Goal: Task Accomplishment & Management: Manage account settings

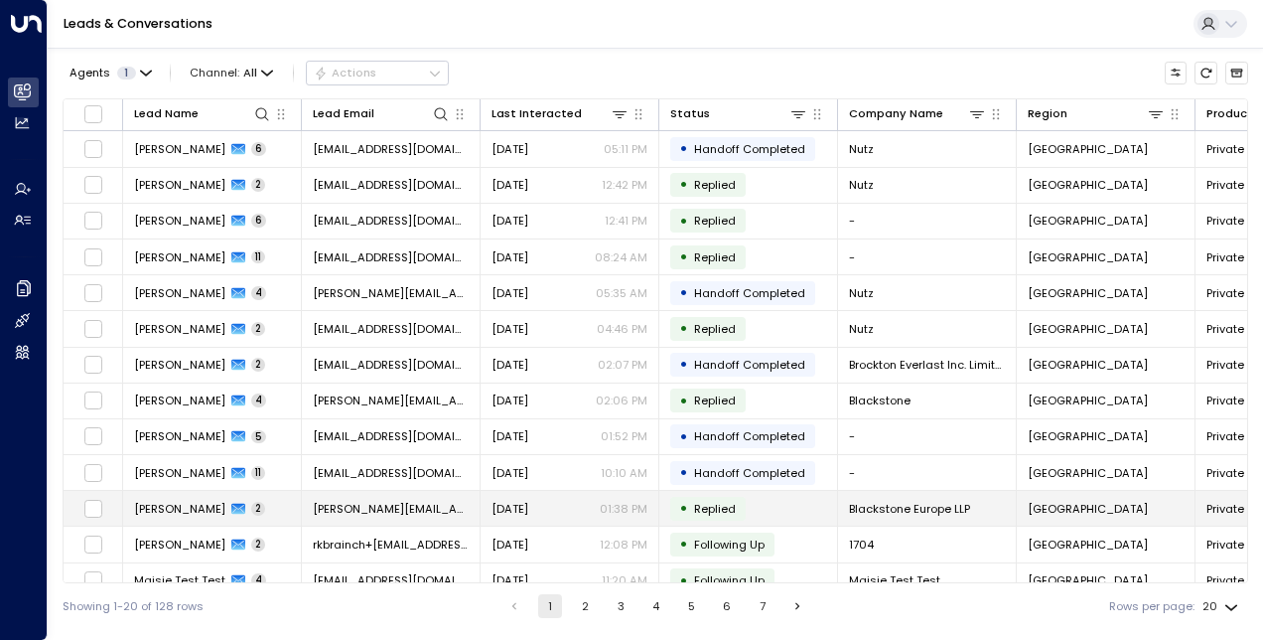
click at [171, 509] on span "[PERSON_NAME]" at bounding box center [179, 509] width 91 height 16
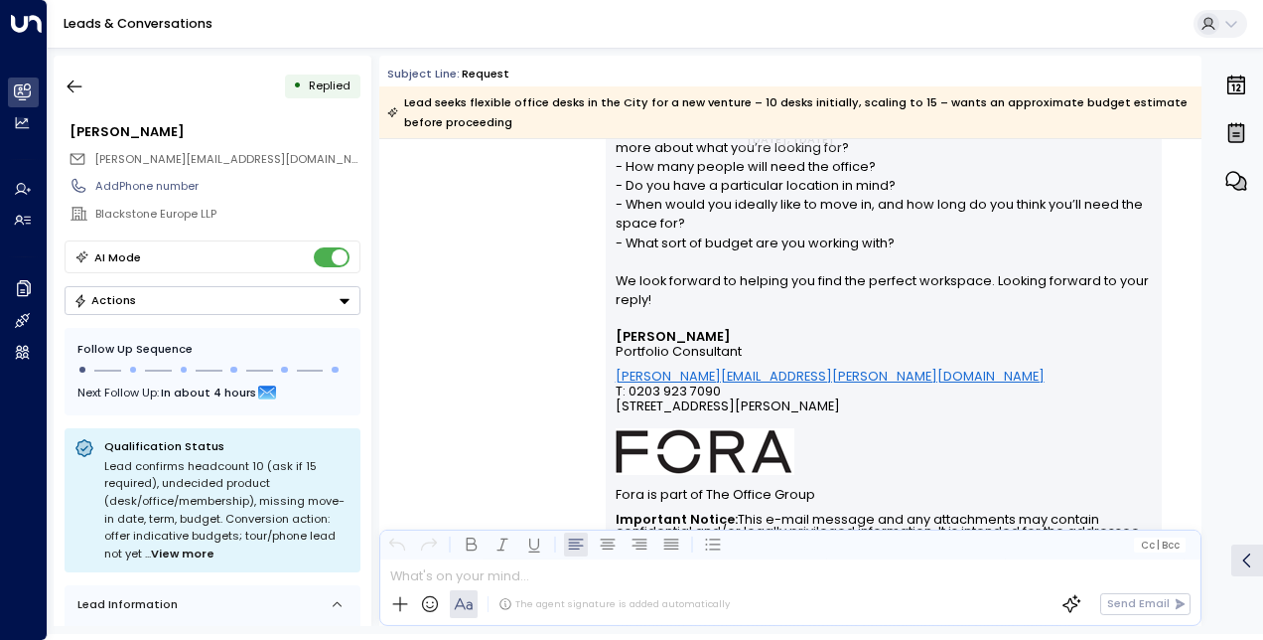
scroll to position [918, 0]
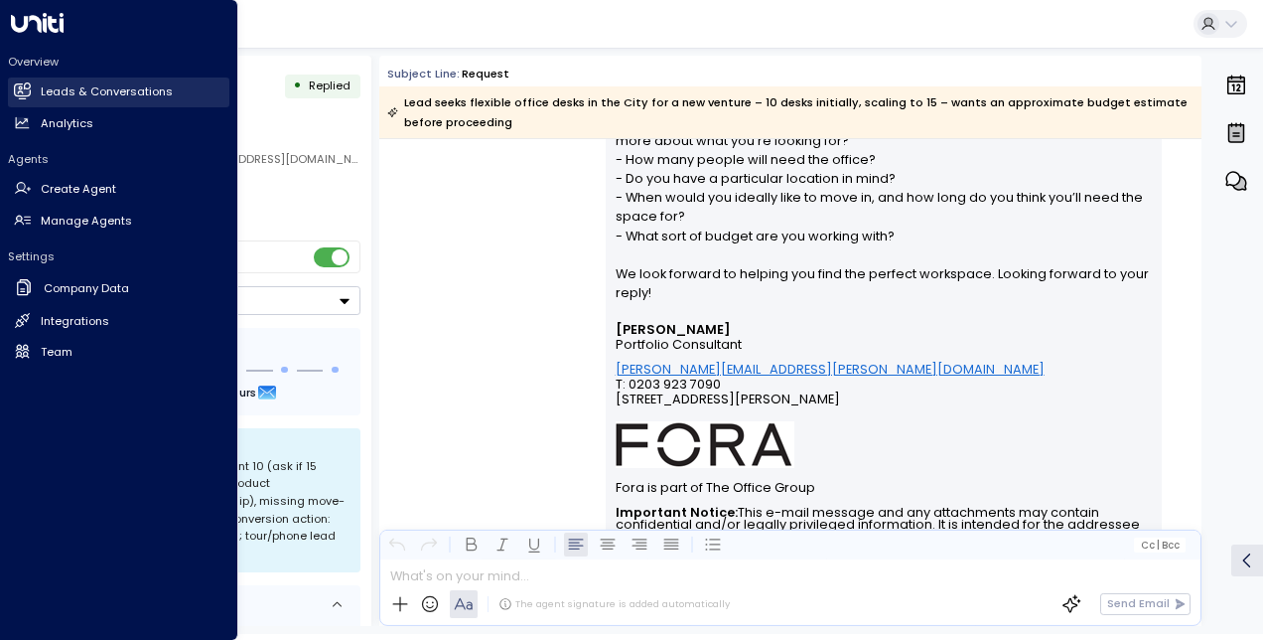
click at [38, 89] on link "Leads & Conversations Leads & Conversations" at bounding box center [118, 92] width 221 height 30
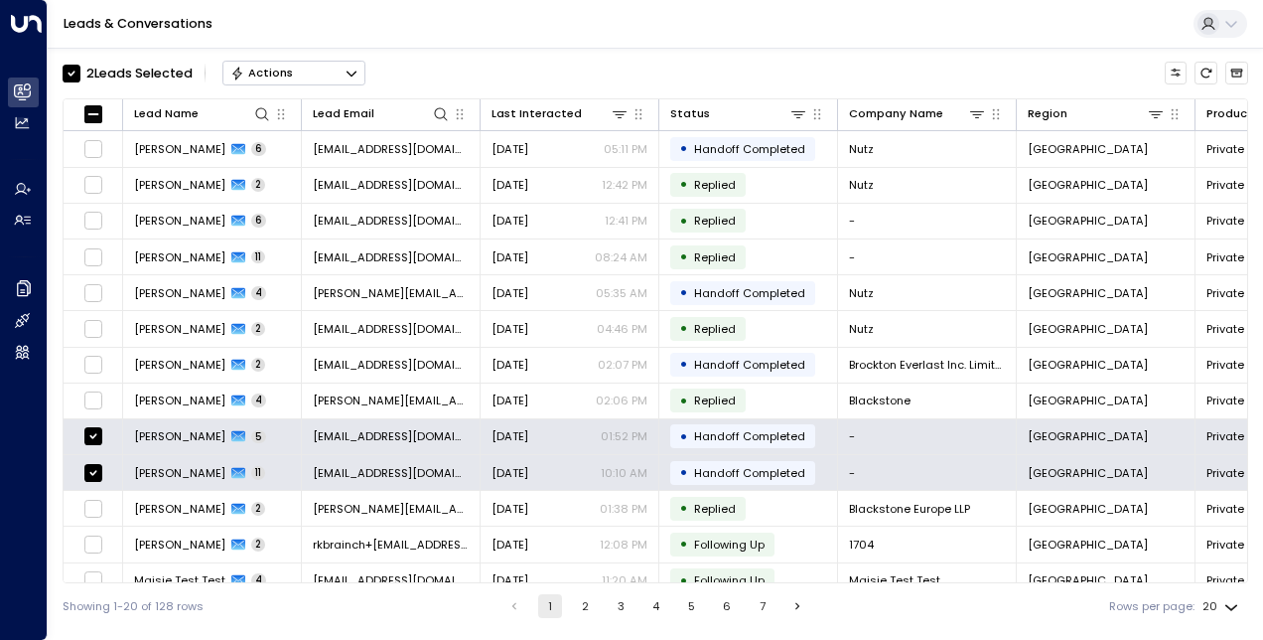
click at [306, 73] on button "Actions" at bounding box center [293, 73] width 143 height 24
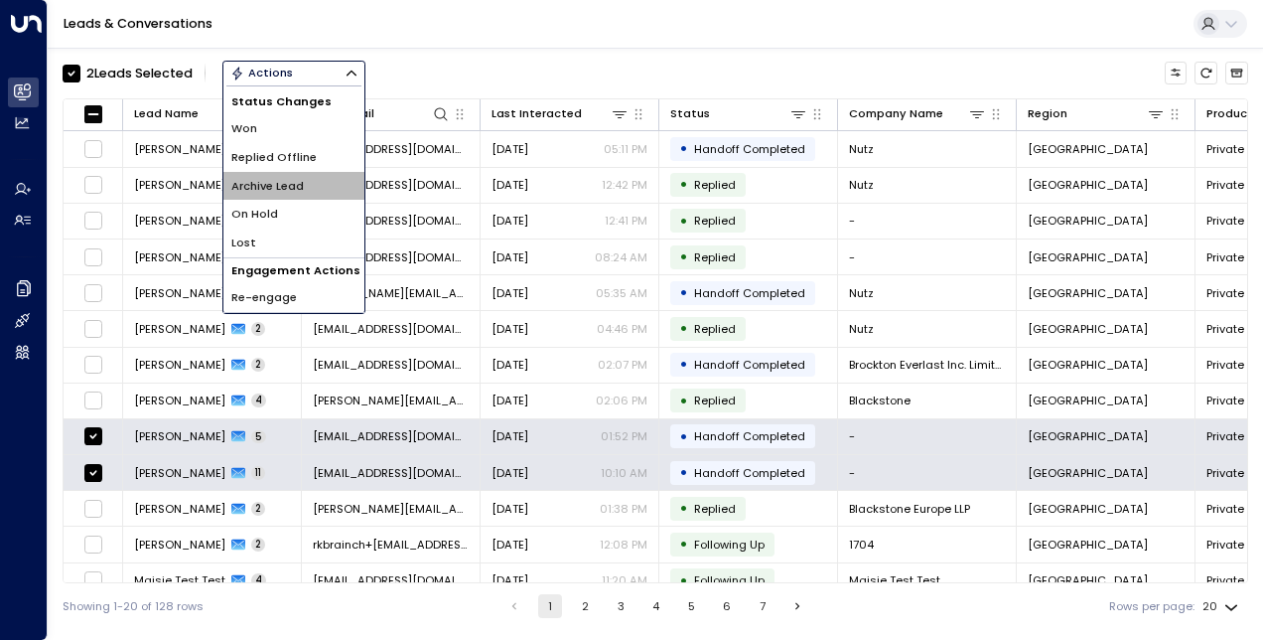
click at [322, 185] on li "Archive Lead" at bounding box center [293, 186] width 141 height 29
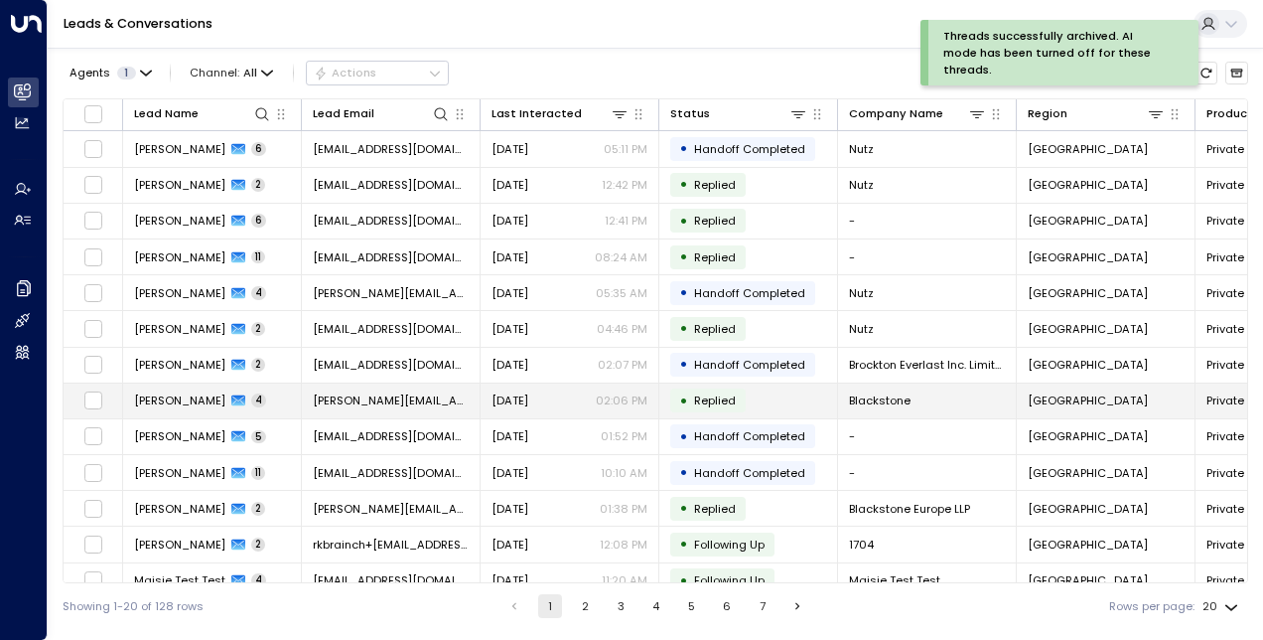
click at [182, 399] on span "[PERSON_NAME]" at bounding box center [179, 400] width 91 height 16
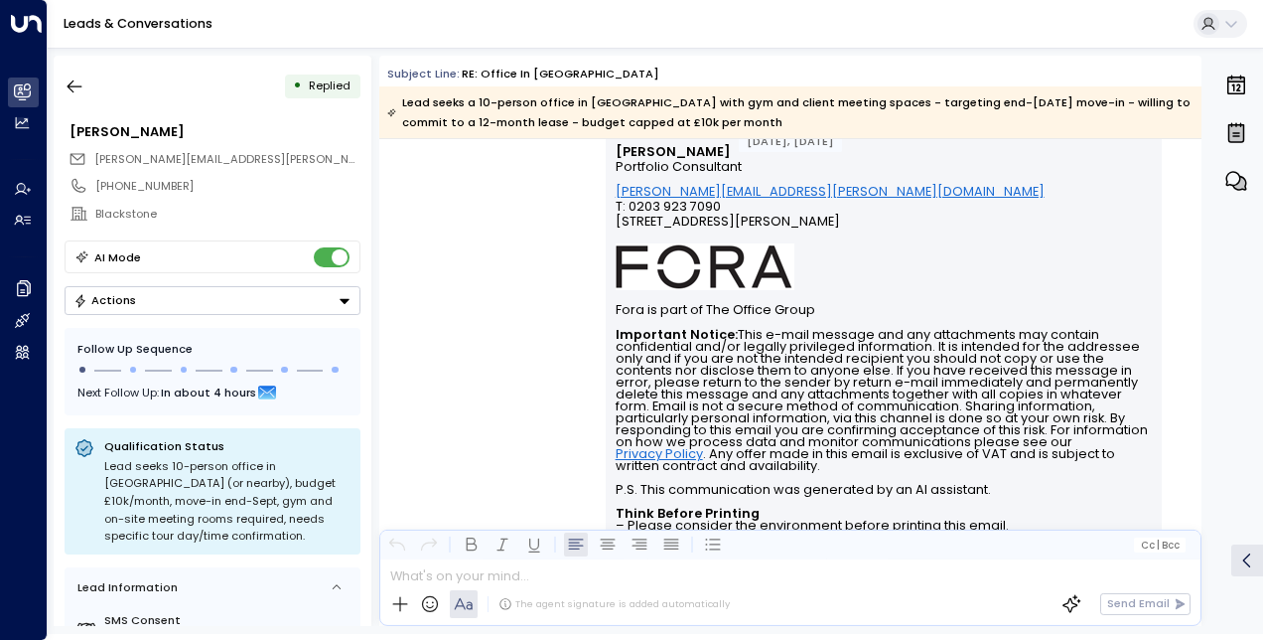
scroll to position [3142, 0]
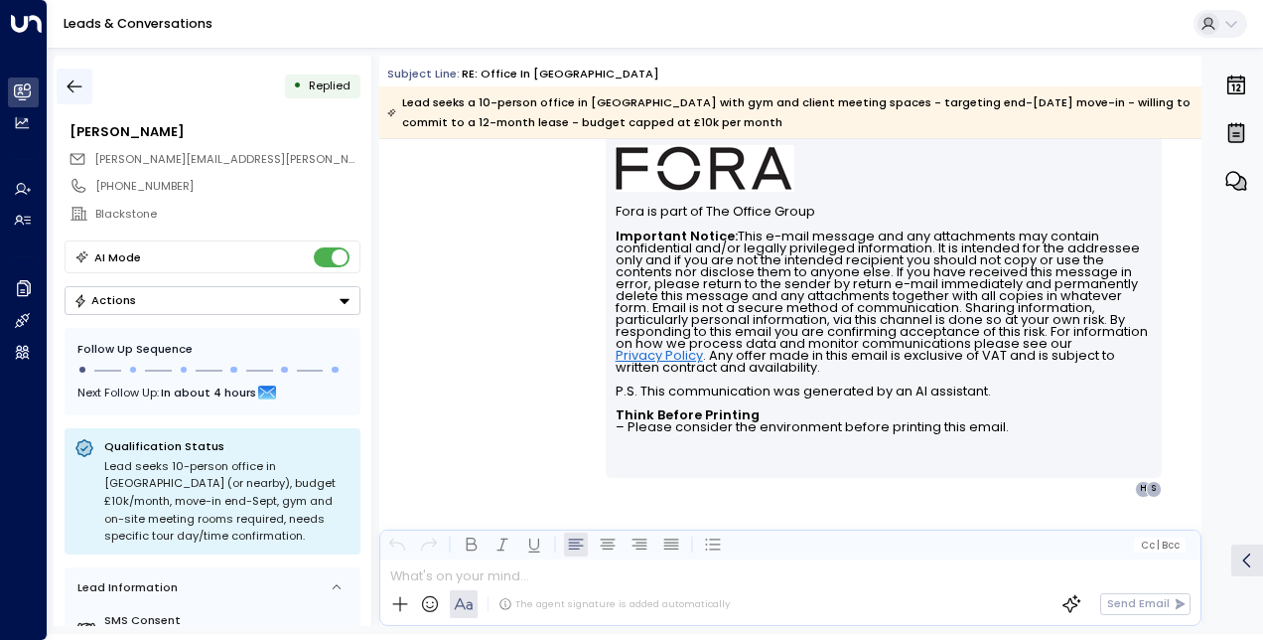
click at [73, 89] on icon "button" at bounding box center [75, 86] width 20 height 20
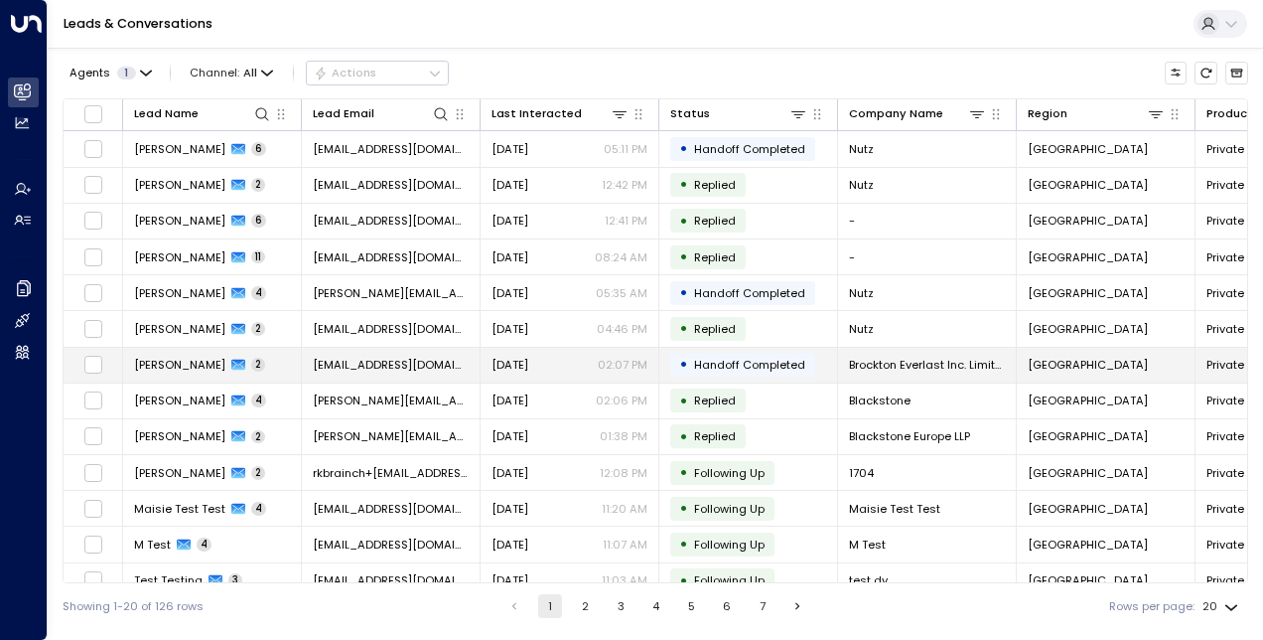
click at [264, 371] on td "Mark Griller 2" at bounding box center [212, 365] width 179 height 35
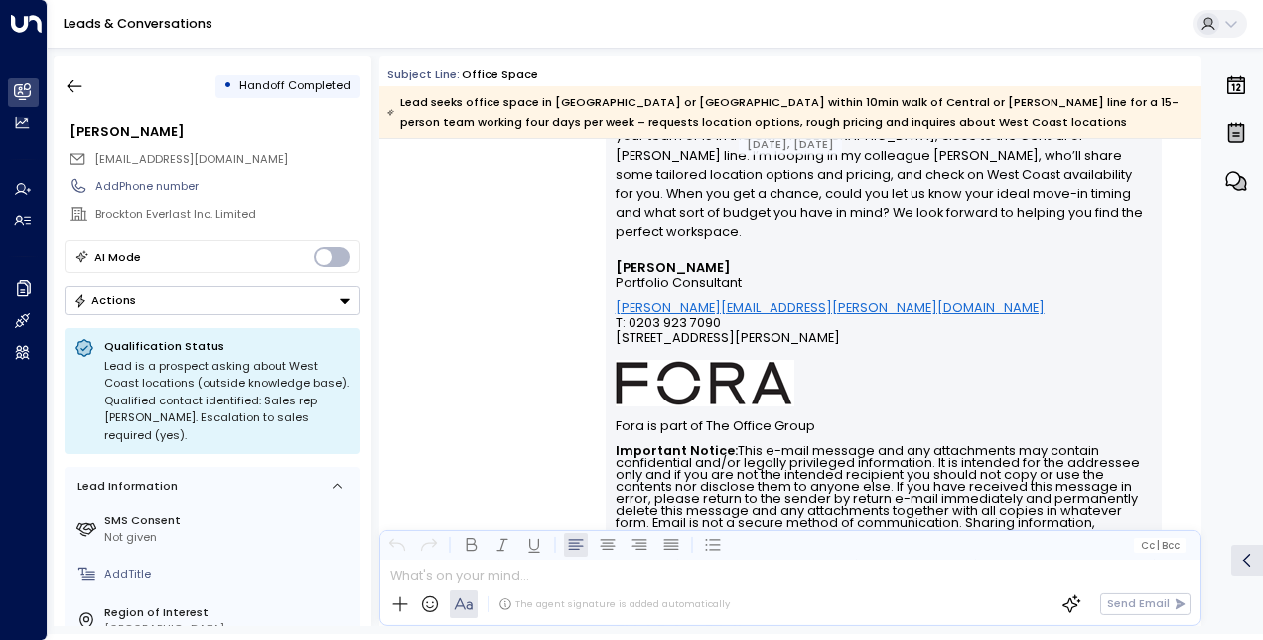
scroll to position [1256, 0]
click at [76, 81] on icon "button" at bounding box center [75, 86] width 20 height 20
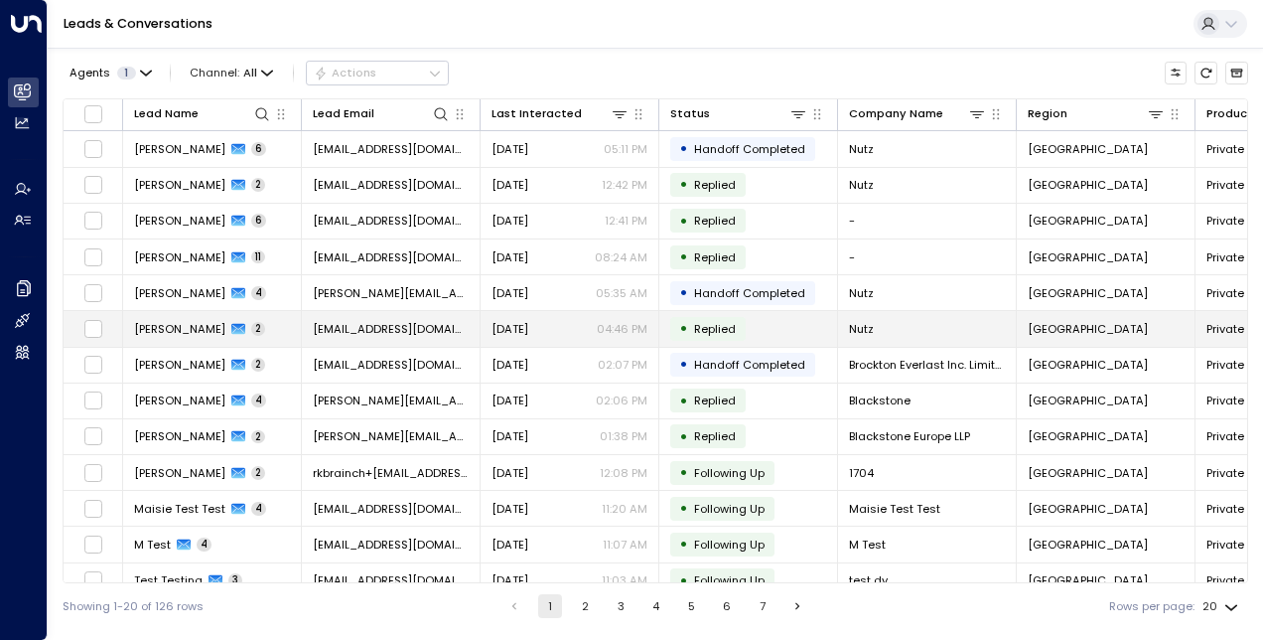
click at [171, 326] on span "[PERSON_NAME]" at bounding box center [179, 329] width 91 height 16
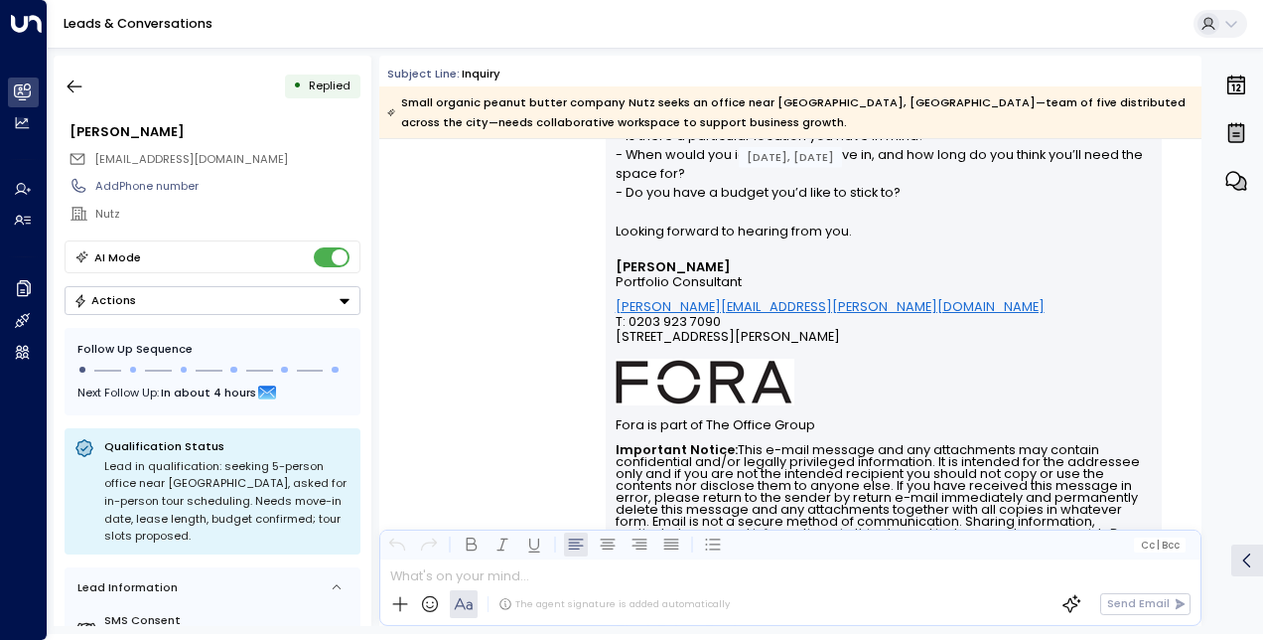
scroll to position [959, 0]
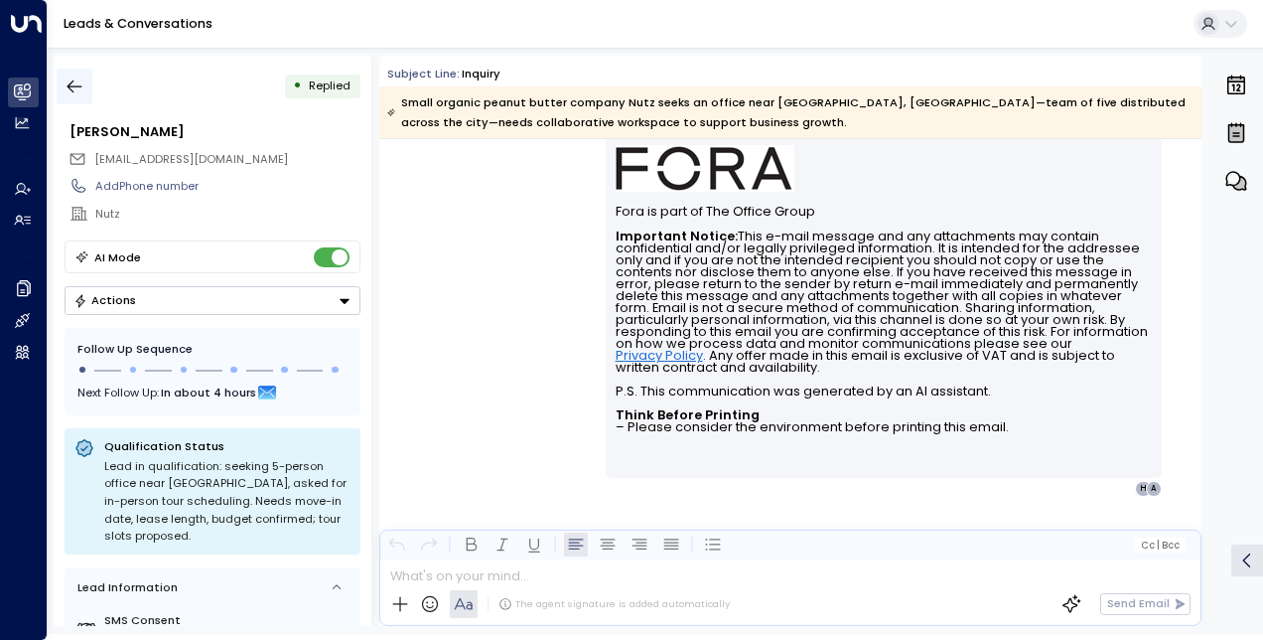
click at [77, 82] on icon "button" at bounding box center [75, 86] width 20 height 20
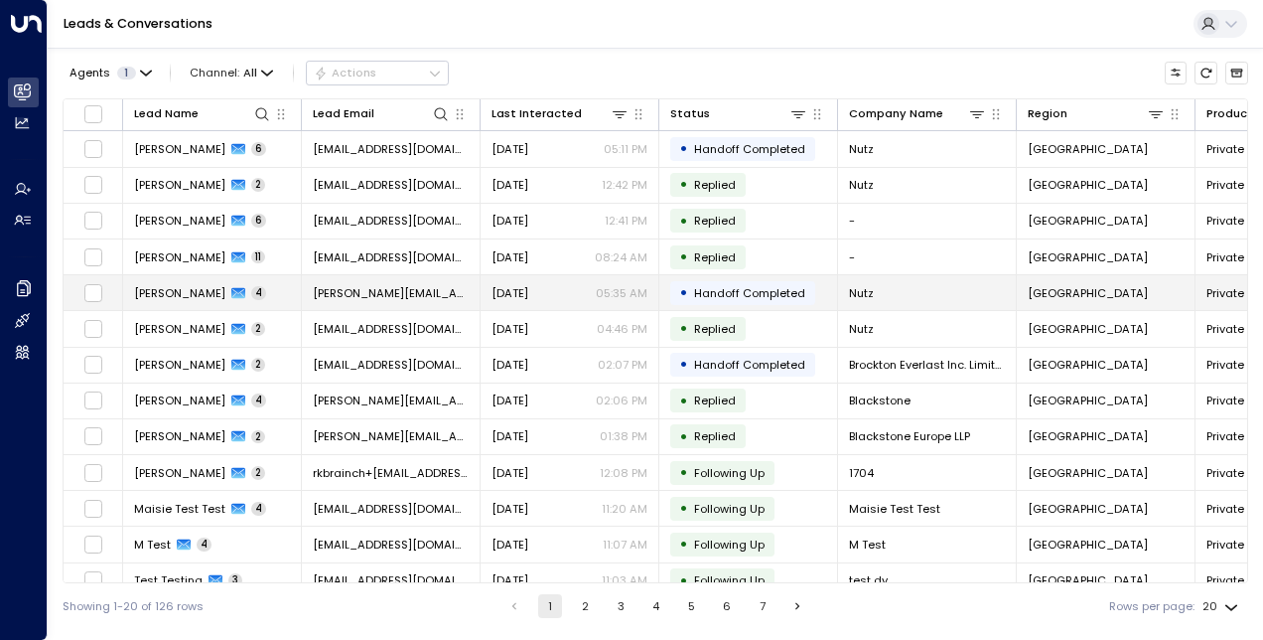
click at [262, 286] on td "Jason Blank 4" at bounding box center [212, 292] width 179 height 35
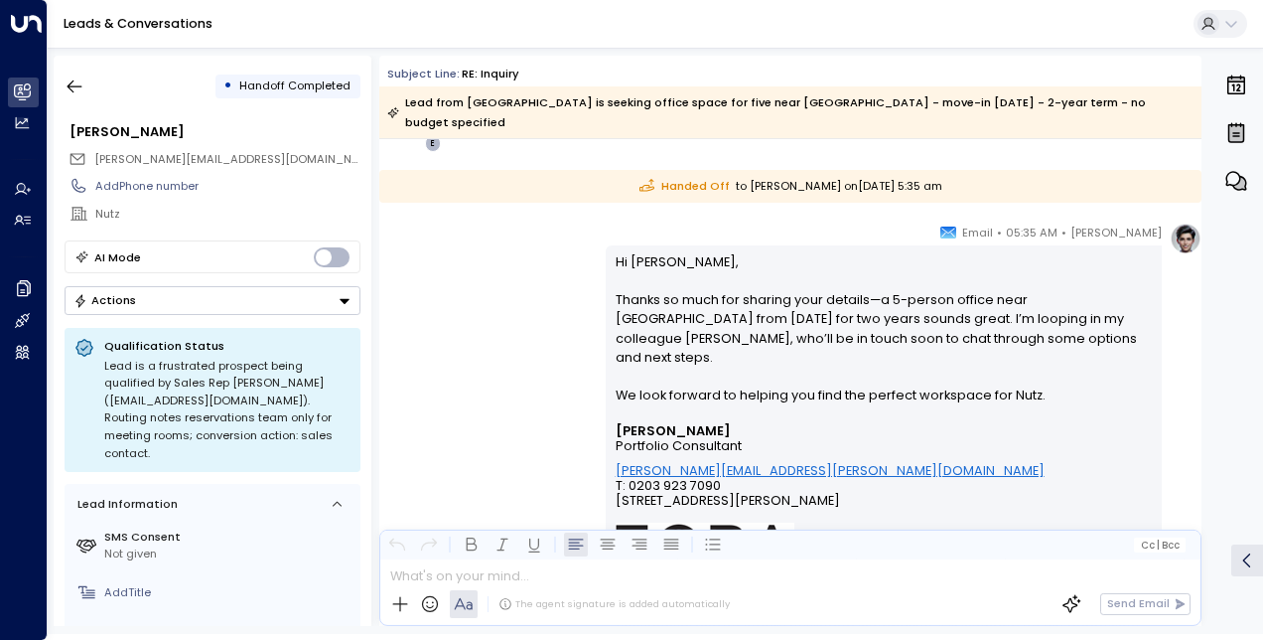
click at [493, 349] on div "Eva Fitzgerald • 05:35 AM • Email Hi Jason, Thanks so much for sharing your det…" at bounding box center [790, 550] width 822 height 656
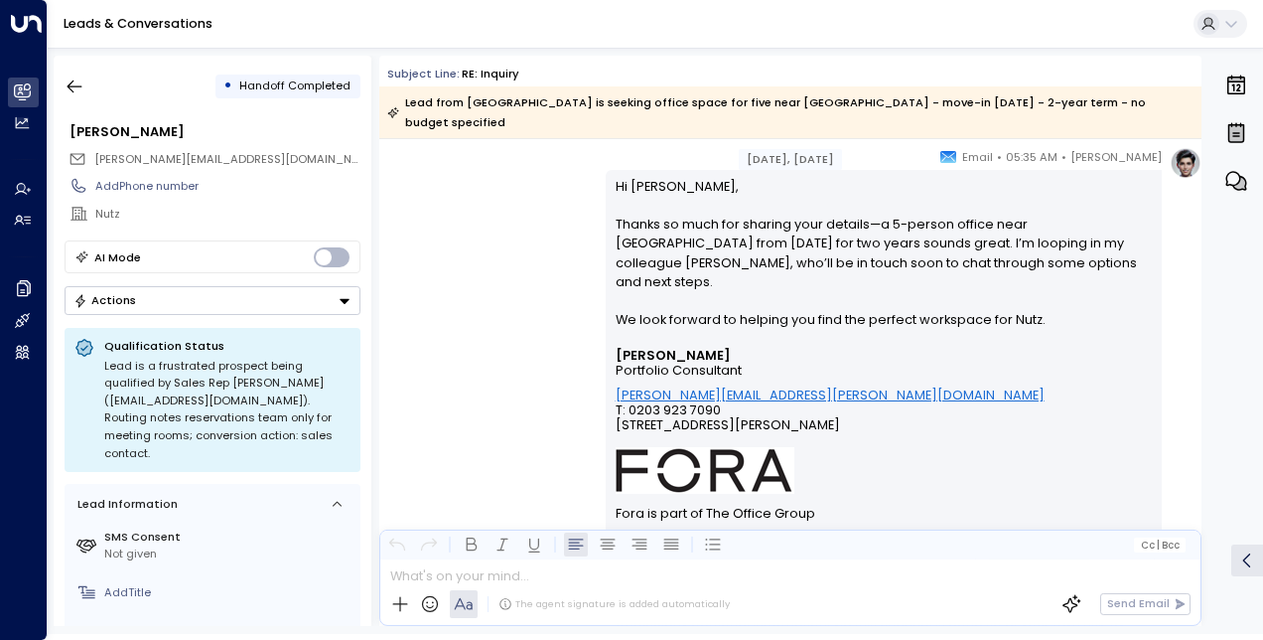
scroll to position [2109, 0]
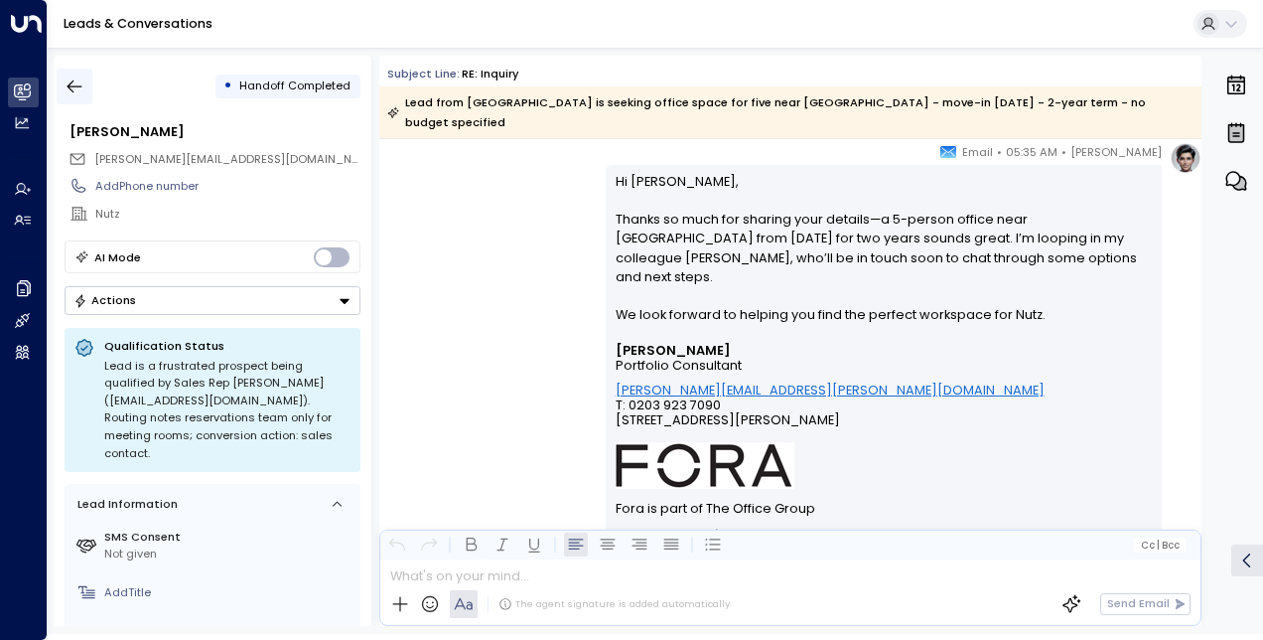
click at [60, 82] on button "button" at bounding box center [75, 87] width 36 height 36
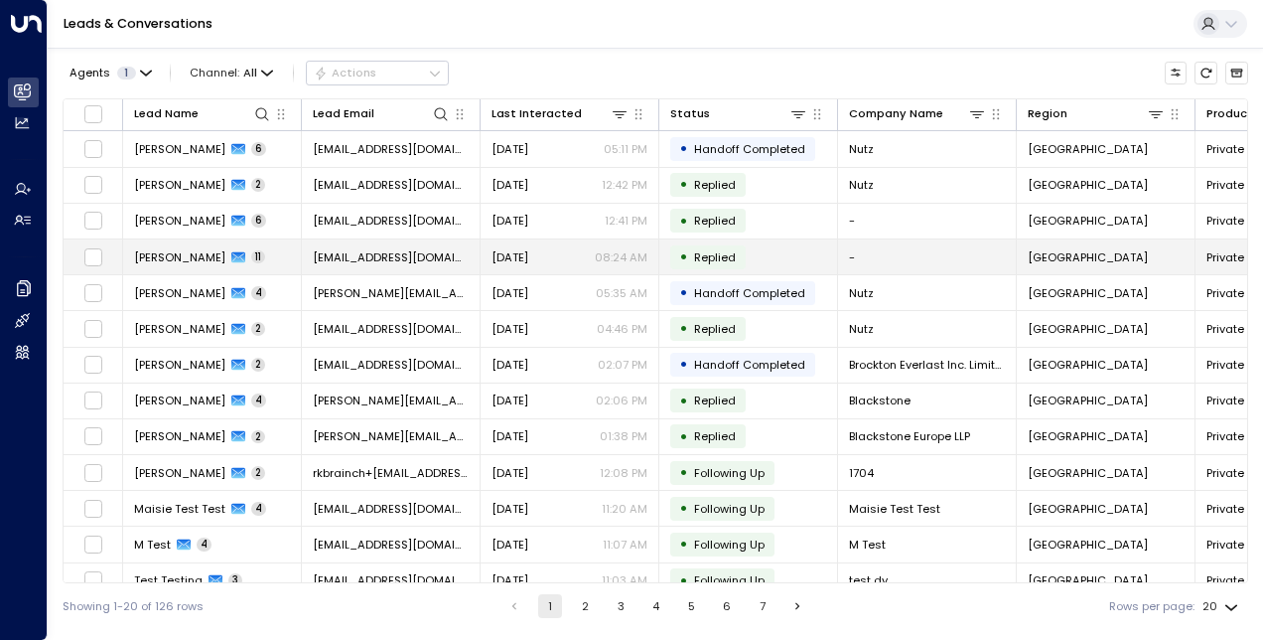
click at [187, 262] on span "[PERSON_NAME]" at bounding box center [179, 257] width 91 height 16
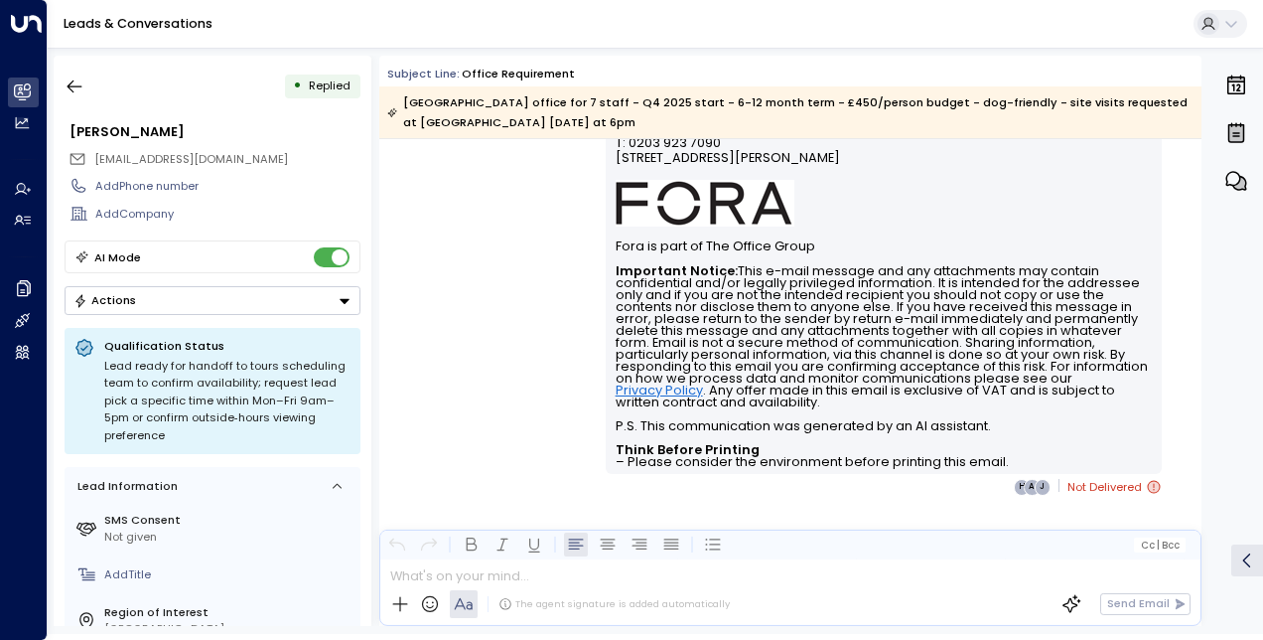
scroll to position [6269, 0]
click at [57, 77] on button "button" at bounding box center [75, 87] width 36 height 36
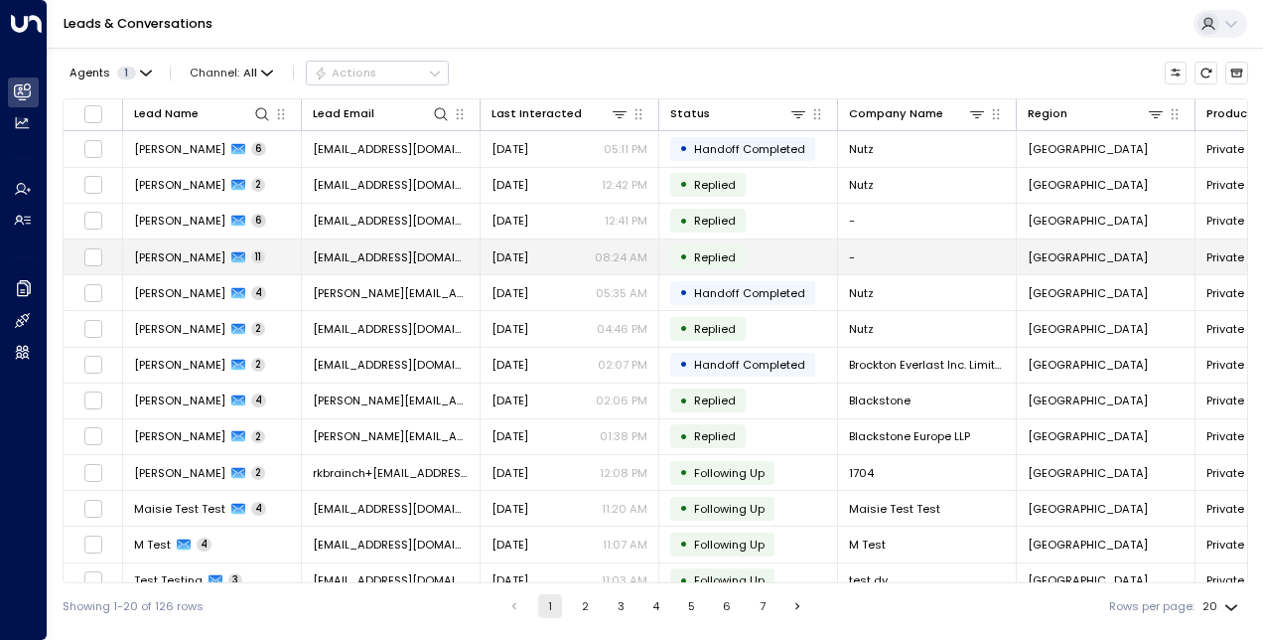
click at [152, 254] on span "[PERSON_NAME]" at bounding box center [179, 257] width 91 height 16
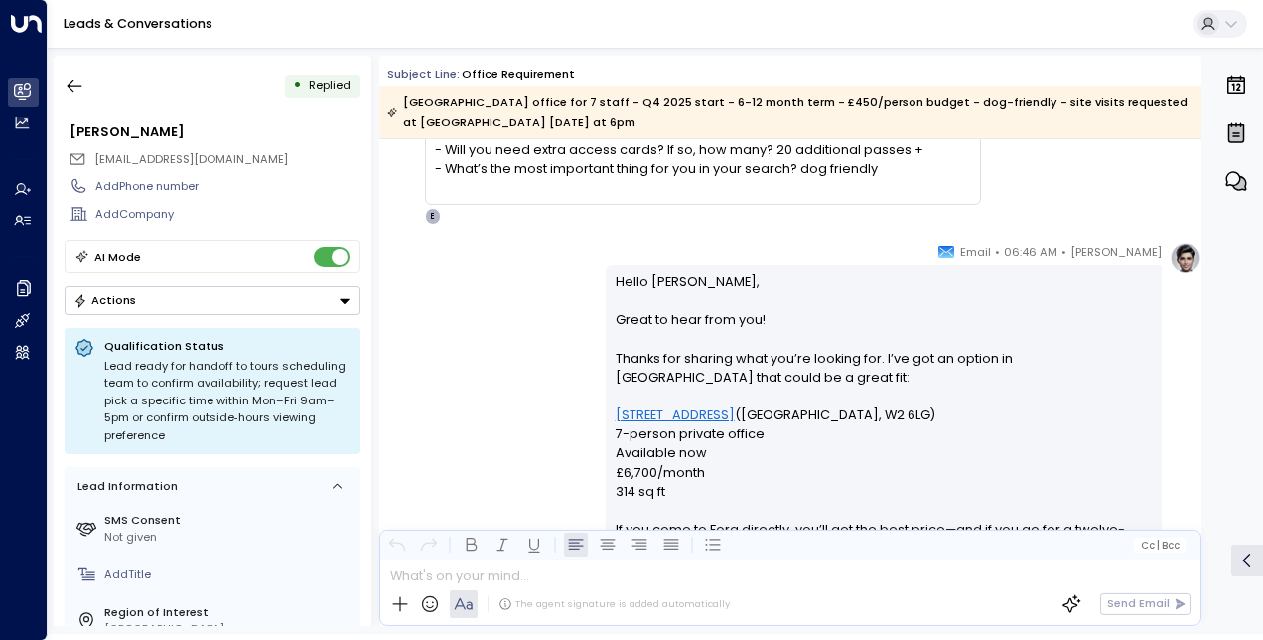
scroll to position [1703, 0]
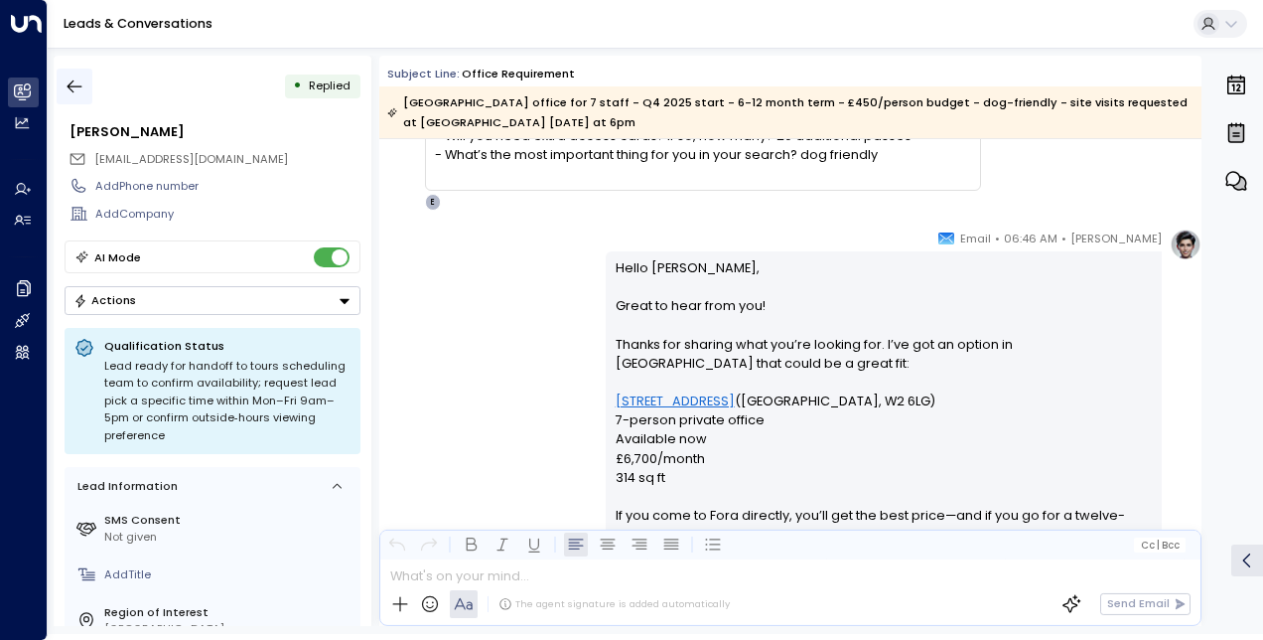
click at [80, 84] on icon "button" at bounding box center [75, 86] width 20 height 20
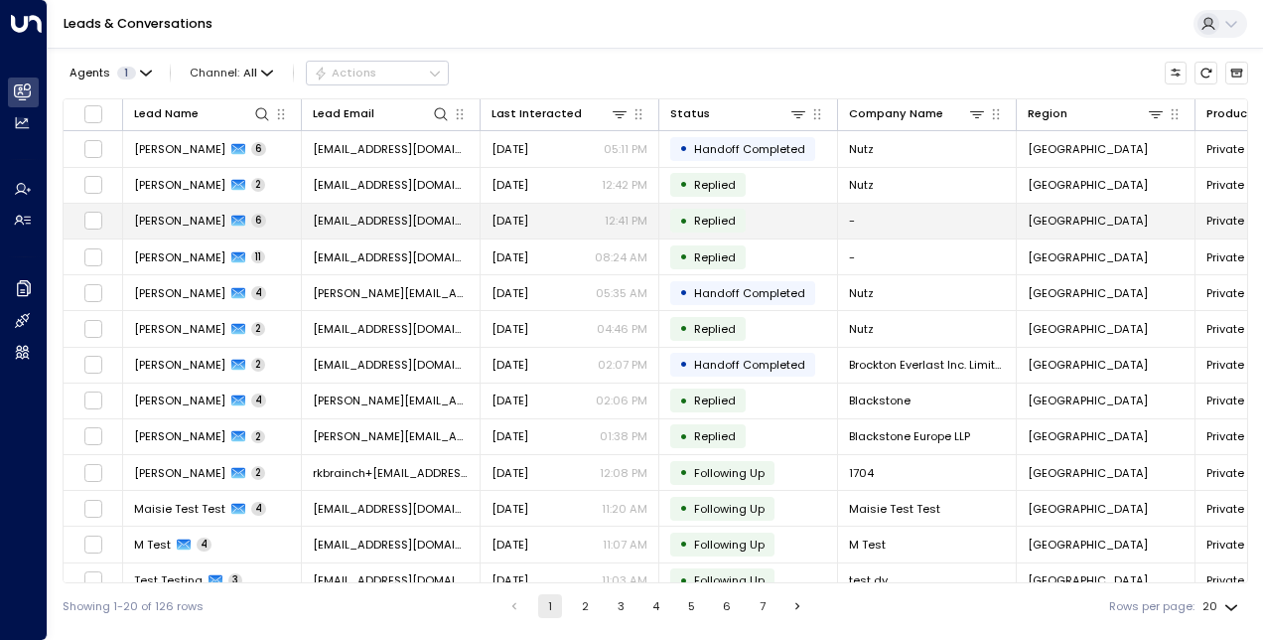
click at [164, 218] on span "[PERSON_NAME]" at bounding box center [179, 221] width 91 height 16
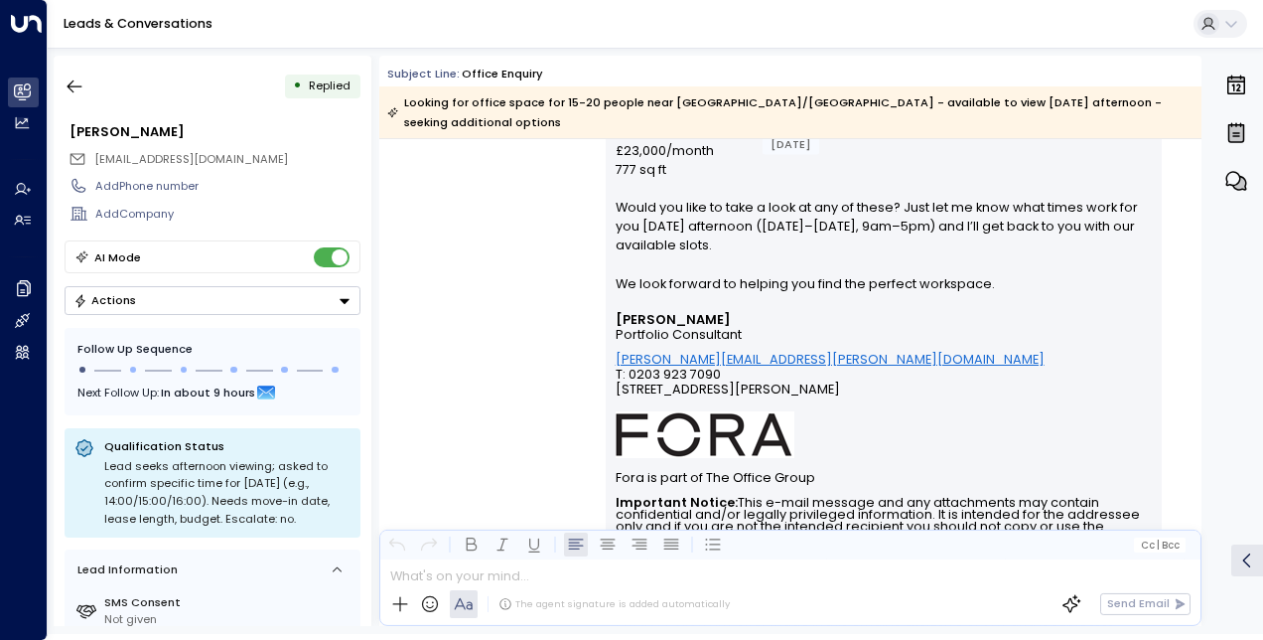
scroll to position [3253, 0]
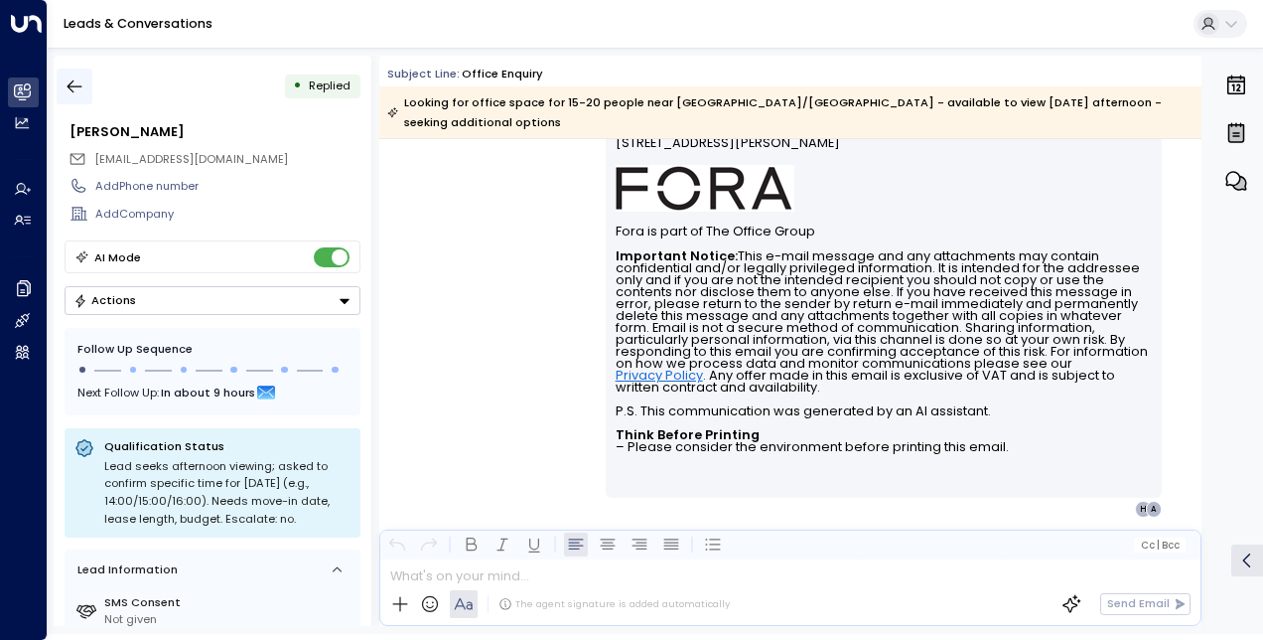
click at [73, 94] on icon "button" at bounding box center [75, 86] width 20 height 20
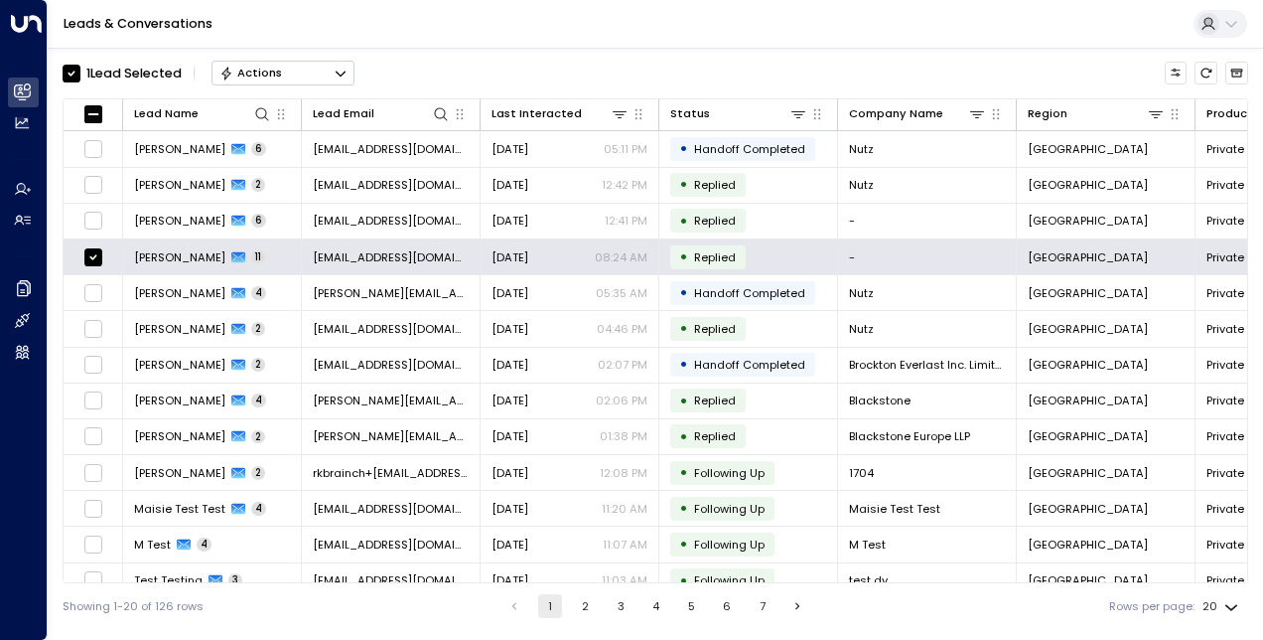
click at [267, 73] on div "Actions" at bounding box center [251, 73] width 63 height 14
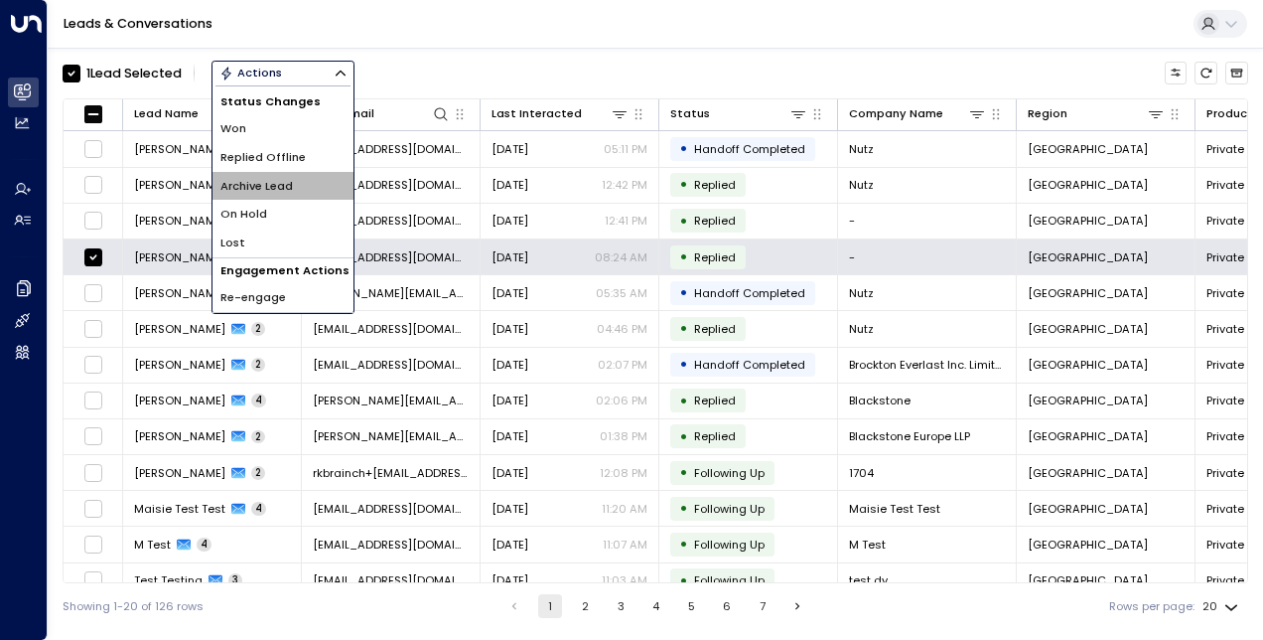
click at [276, 183] on span "Archive Lead" at bounding box center [256, 186] width 73 height 17
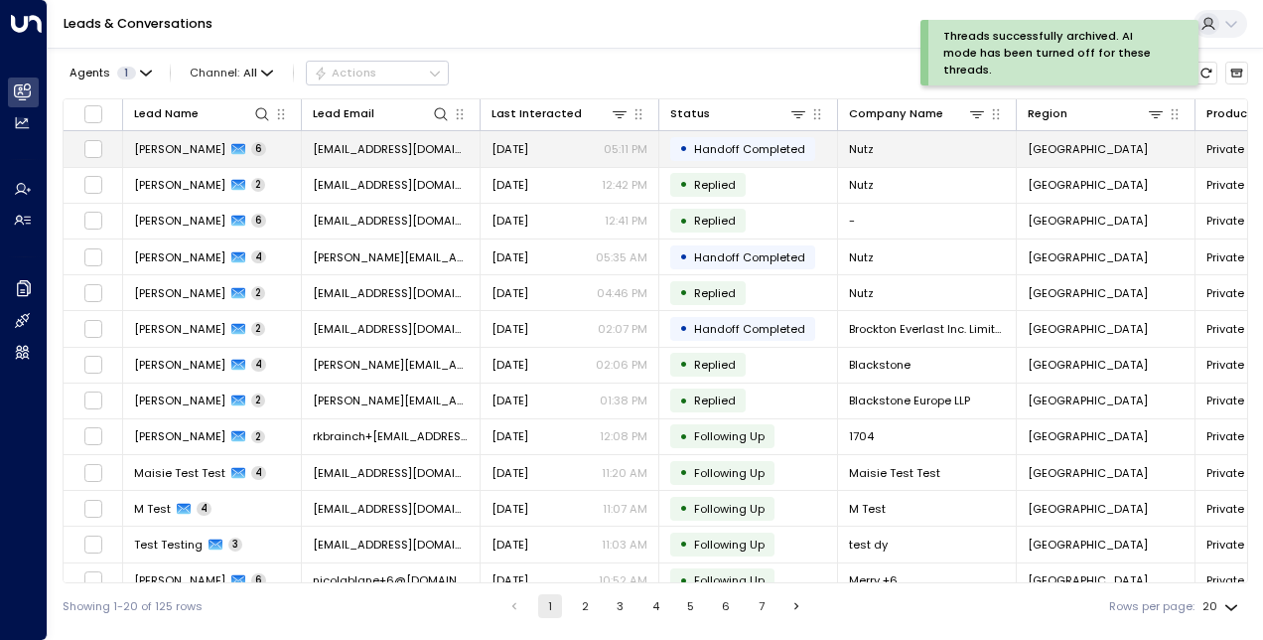
click at [171, 149] on span "[PERSON_NAME]" at bounding box center [179, 149] width 91 height 16
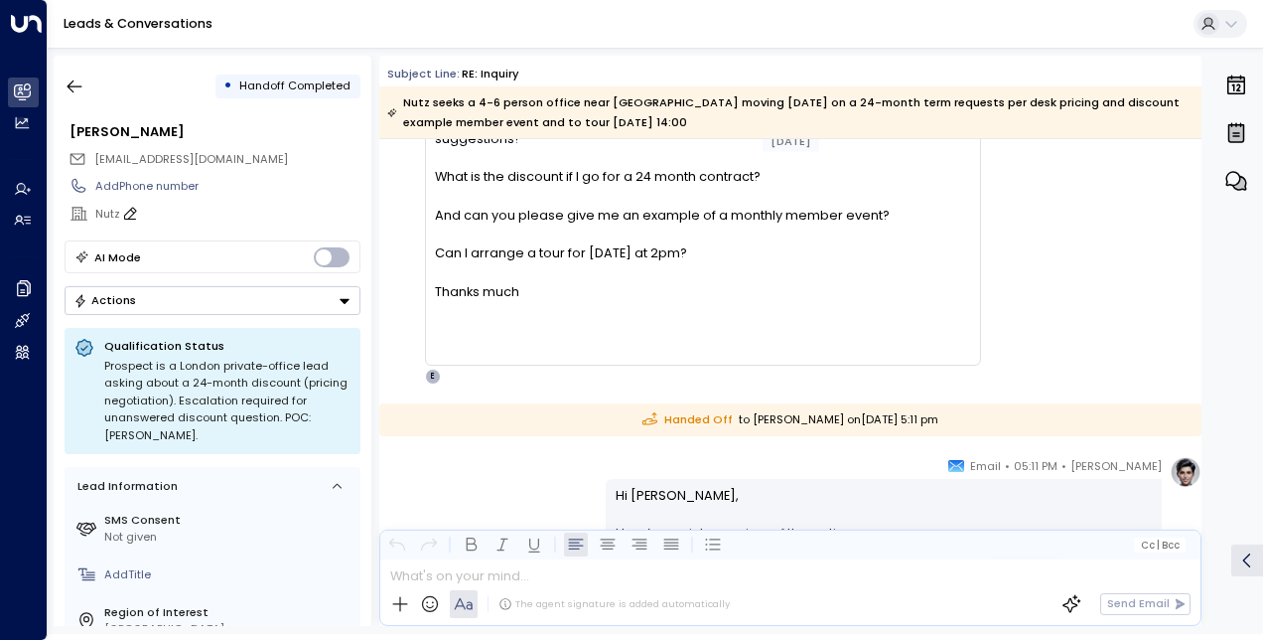
scroll to position [4171, 0]
click at [81, 84] on icon "button" at bounding box center [75, 86] width 20 height 20
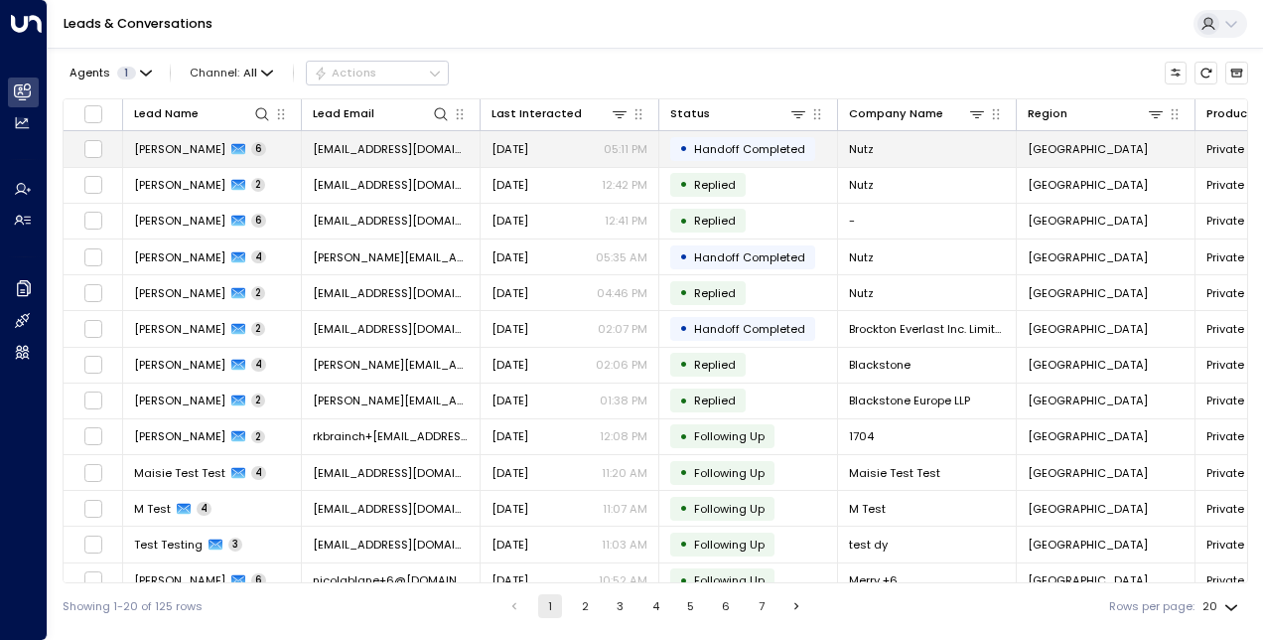
click at [179, 142] on span "[PERSON_NAME]" at bounding box center [179, 149] width 91 height 16
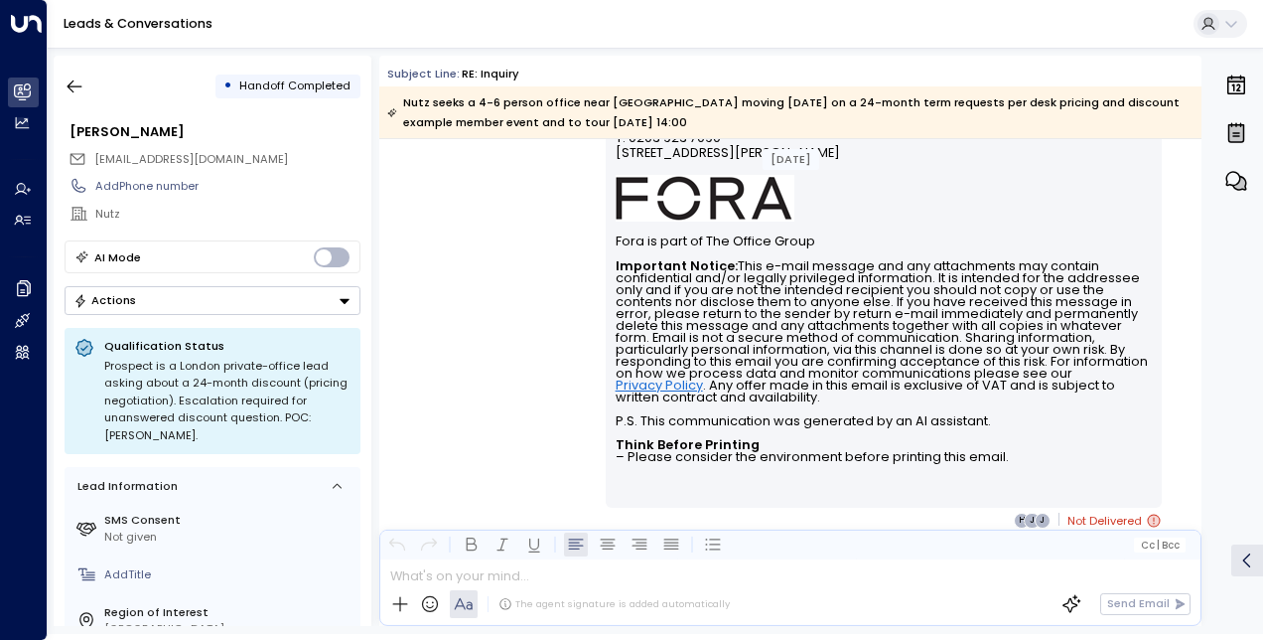
scroll to position [4905, 0]
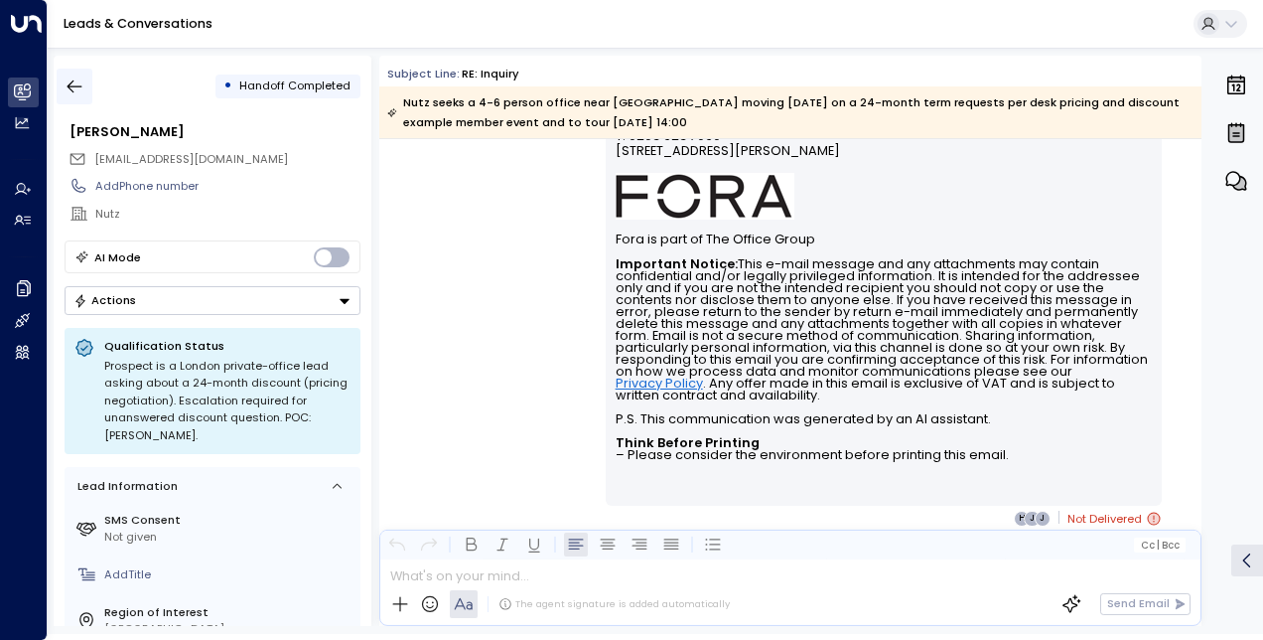
click at [81, 89] on icon "button" at bounding box center [75, 86] width 20 height 20
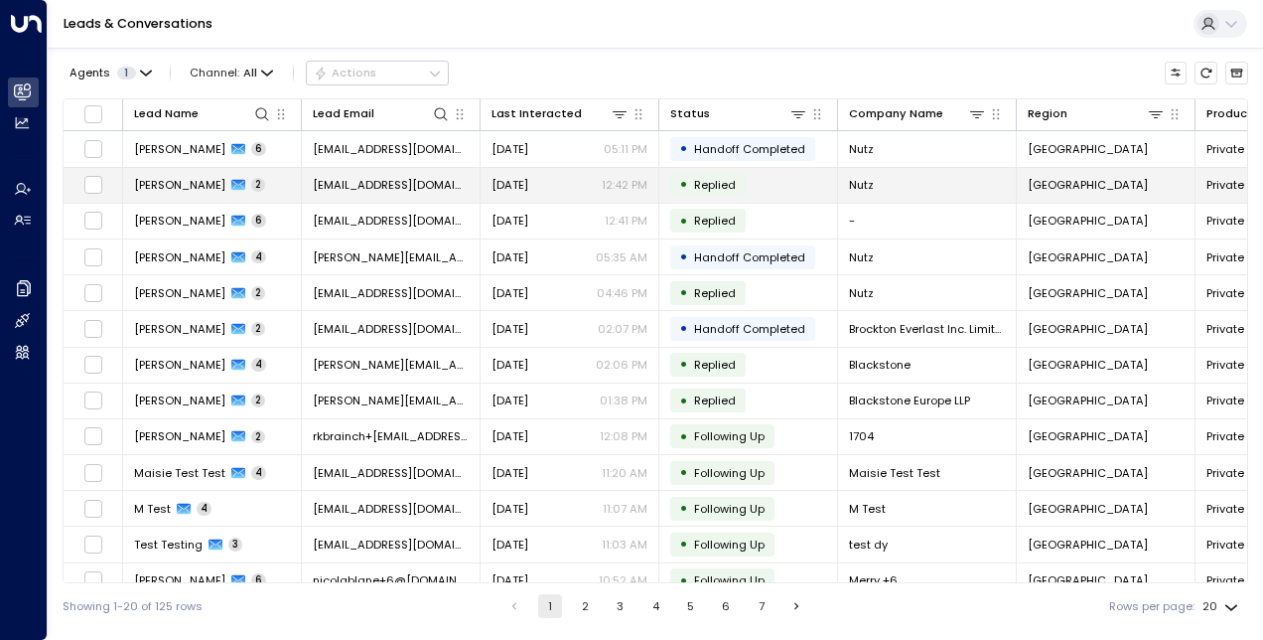
click at [179, 188] on span "[PERSON_NAME]" at bounding box center [179, 185] width 91 height 16
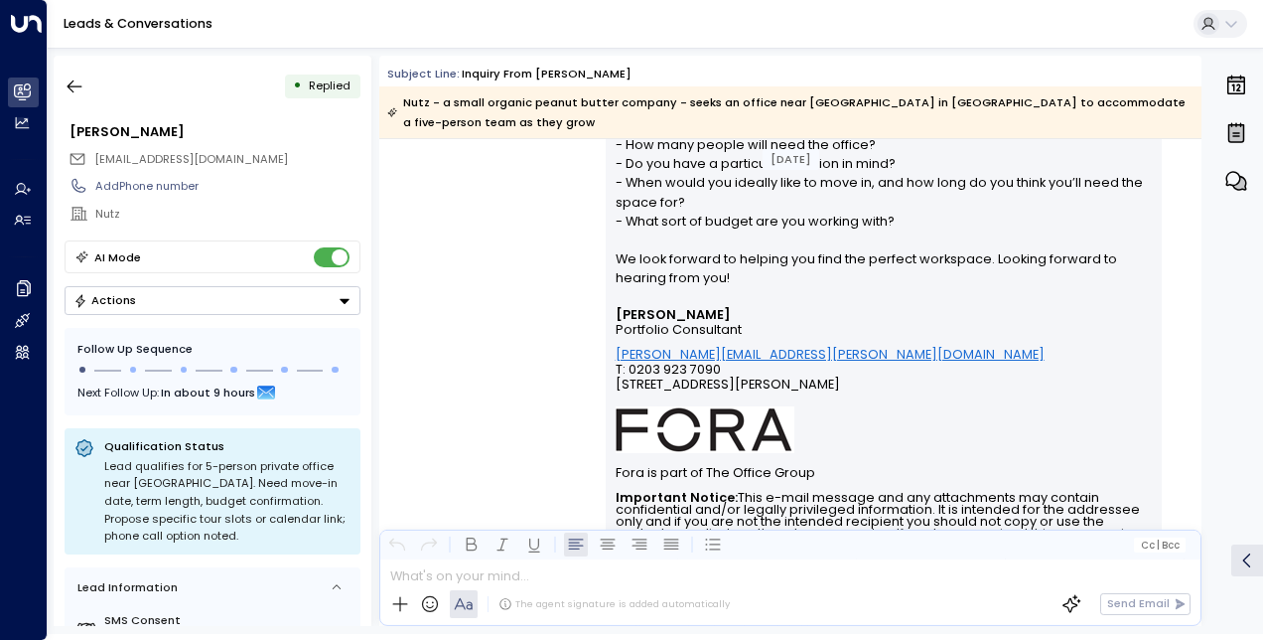
scroll to position [1089, 0]
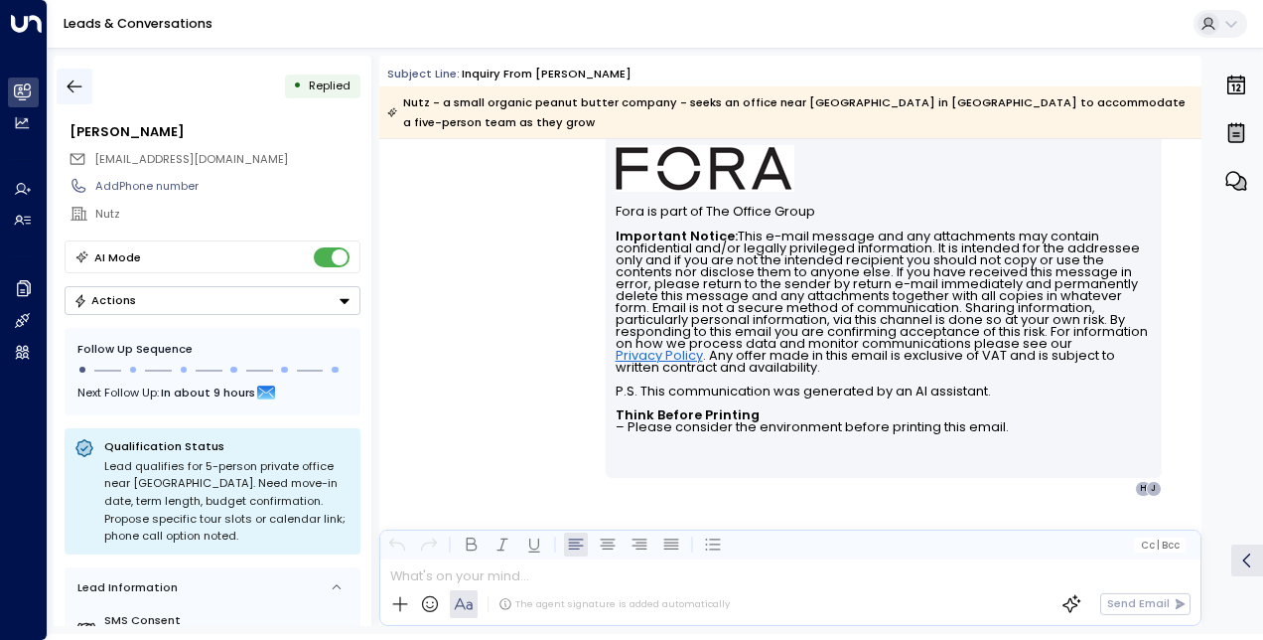
click at [86, 84] on button "button" at bounding box center [75, 87] width 36 height 36
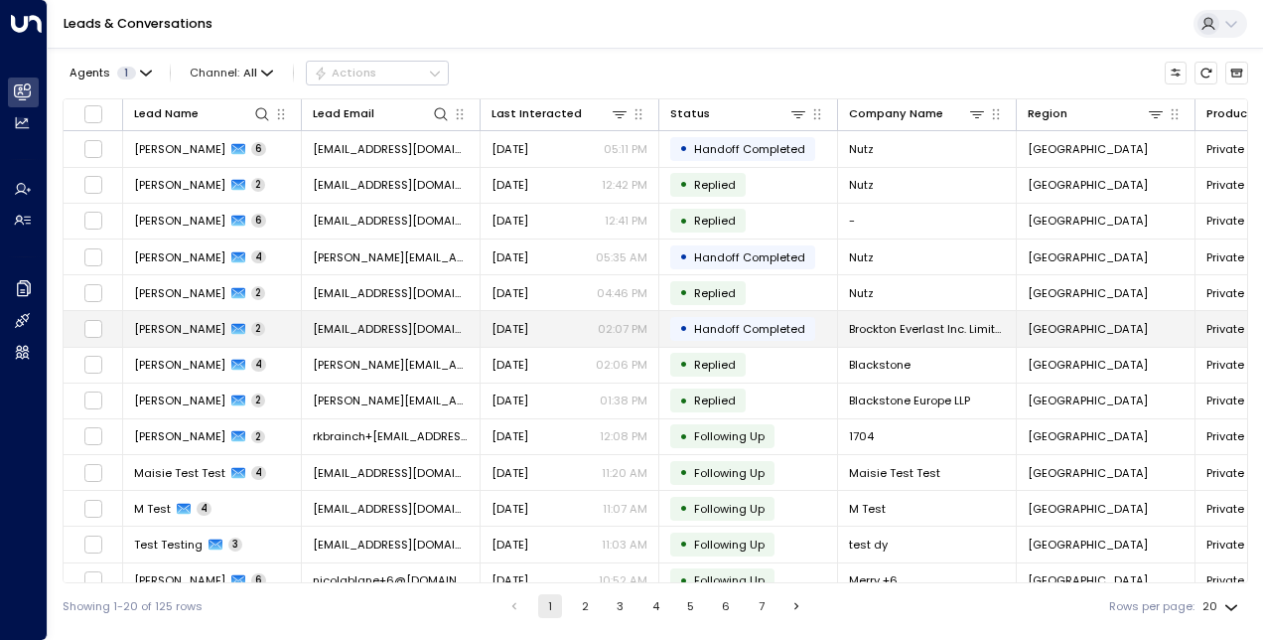
click at [169, 323] on span "[PERSON_NAME]" at bounding box center [179, 329] width 91 height 16
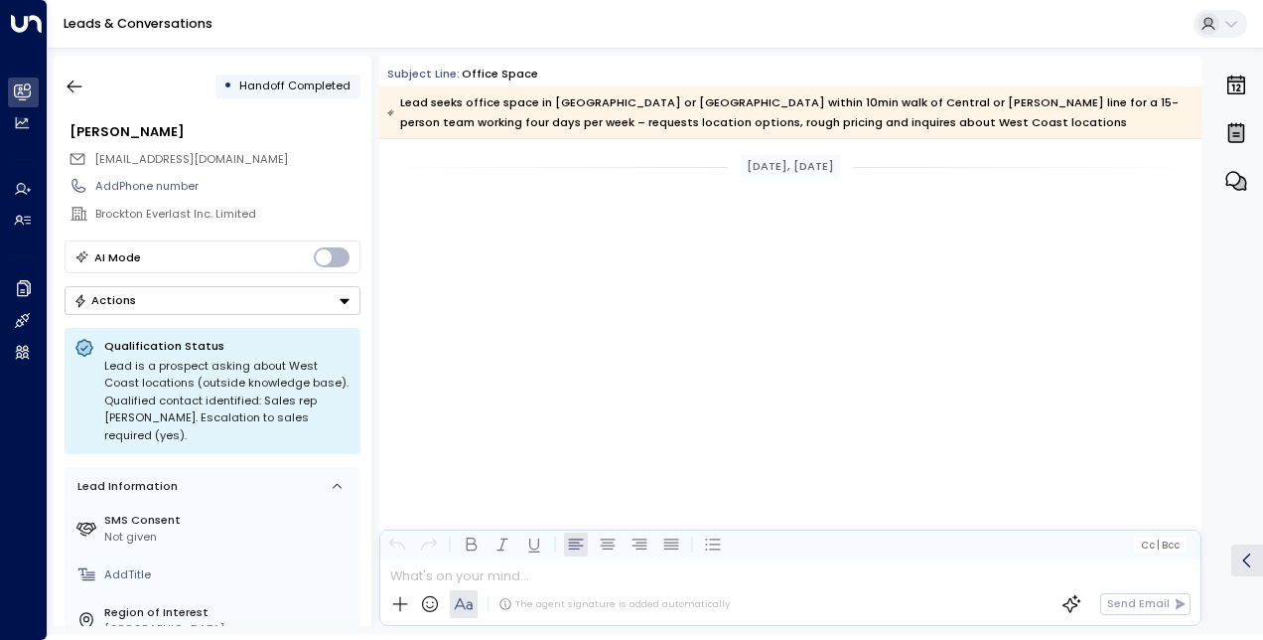
scroll to position [1454, 0]
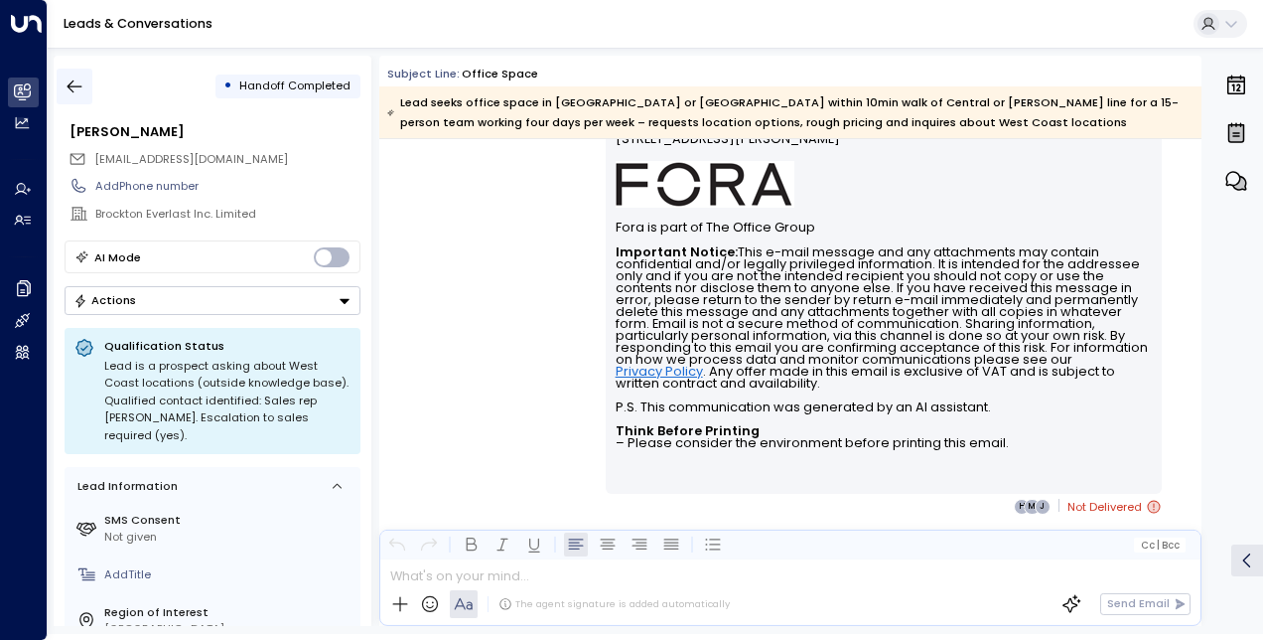
click at [73, 73] on button "button" at bounding box center [75, 87] width 36 height 36
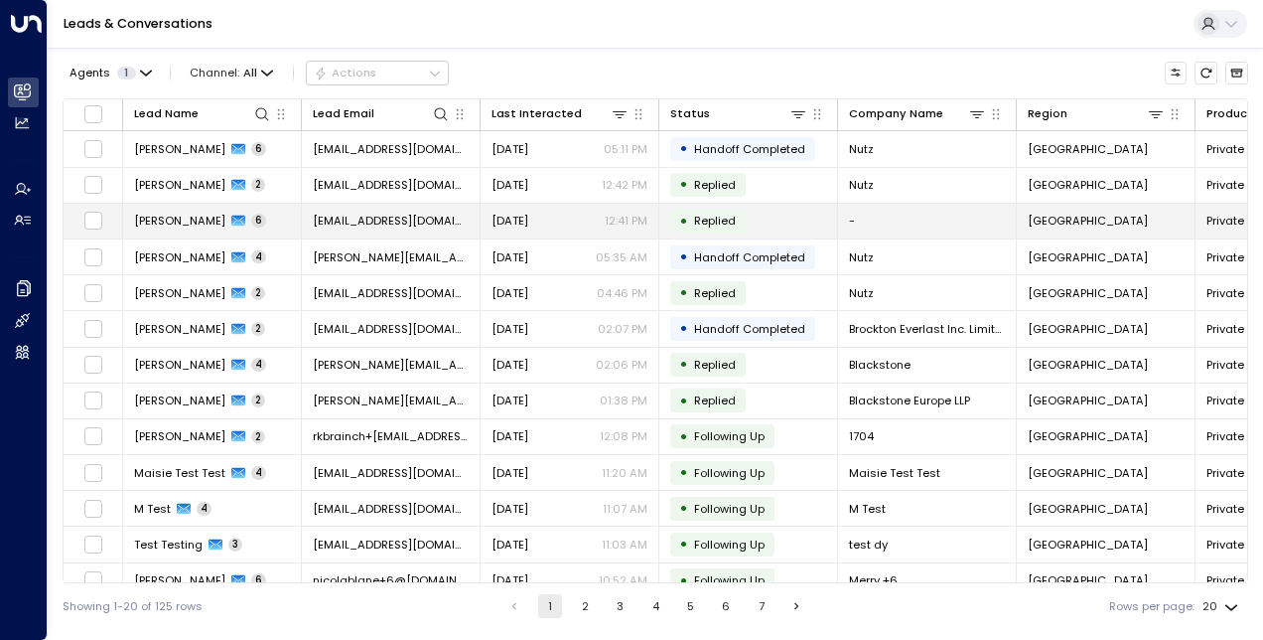
click at [181, 213] on span "[PERSON_NAME]" at bounding box center [179, 221] width 91 height 16
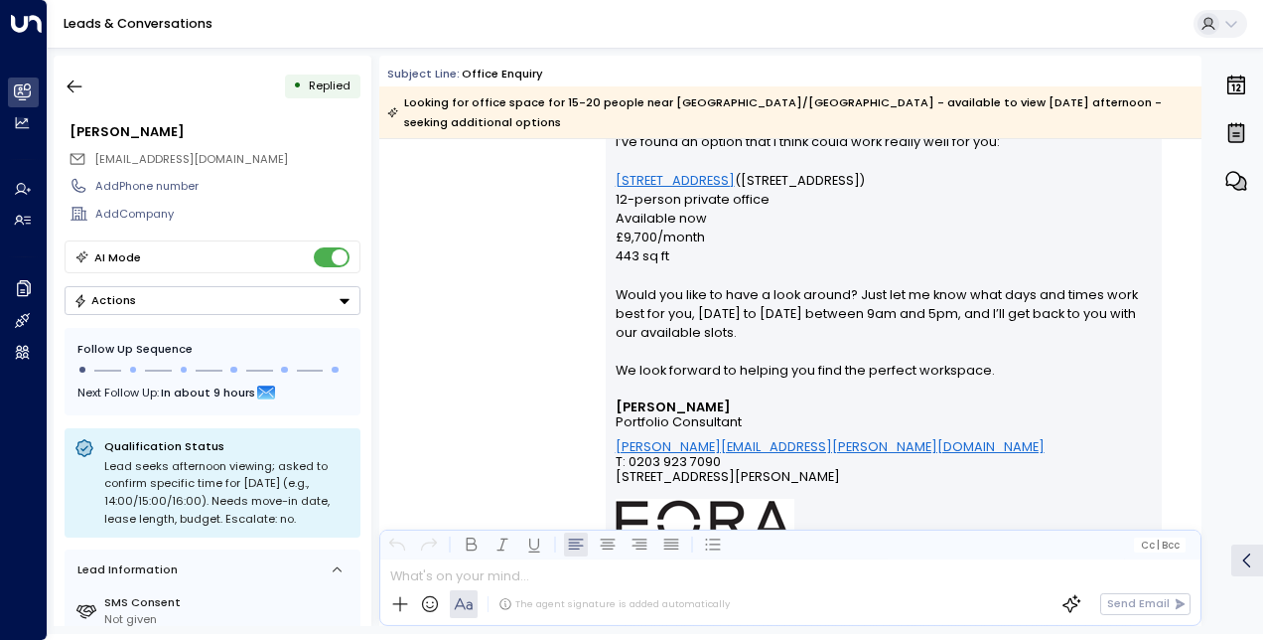
scroll to position [1659, 0]
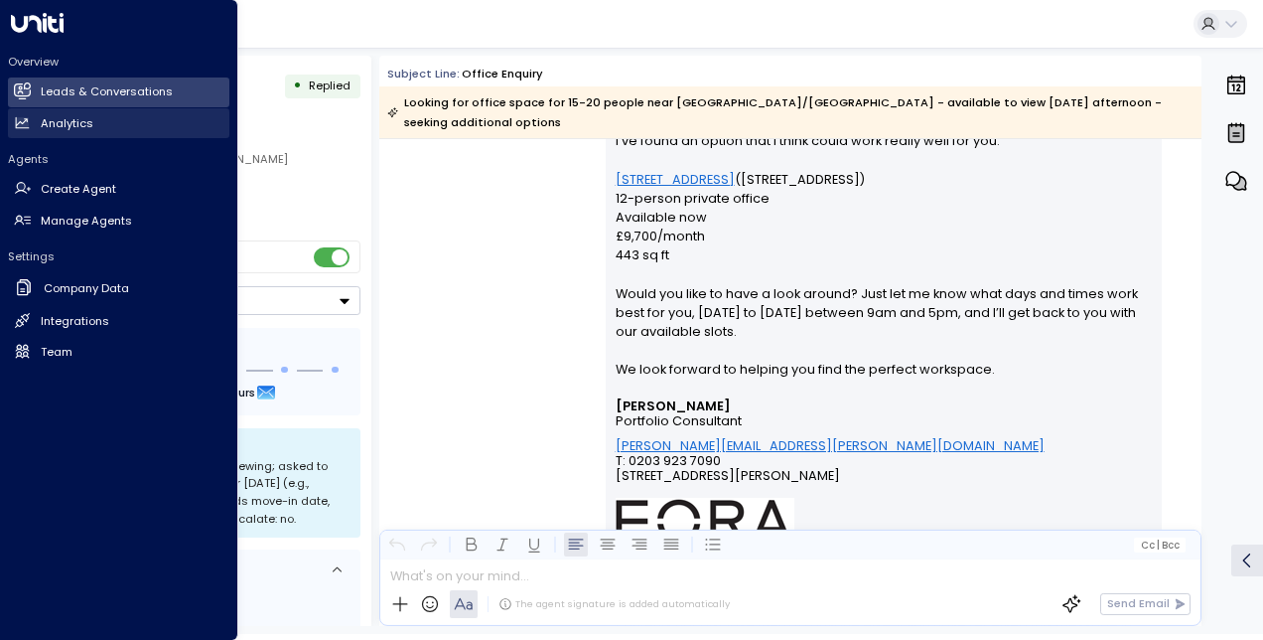
drag, startPoint x: 23, startPoint y: 81, endPoint x: 210, endPoint y: 116, distance: 189.9
click at [23, 81] on link "Leads & Conversations Leads & Conversations" at bounding box center [118, 92] width 221 height 30
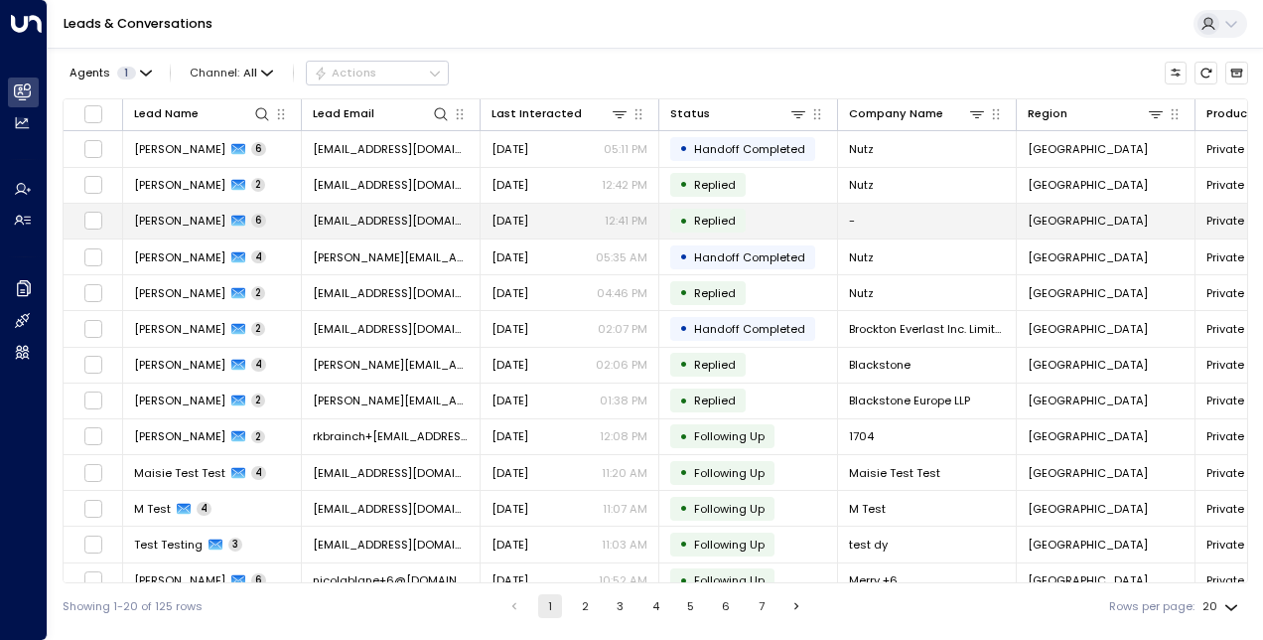
click at [183, 215] on span "[PERSON_NAME]" at bounding box center [179, 221] width 91 height 16
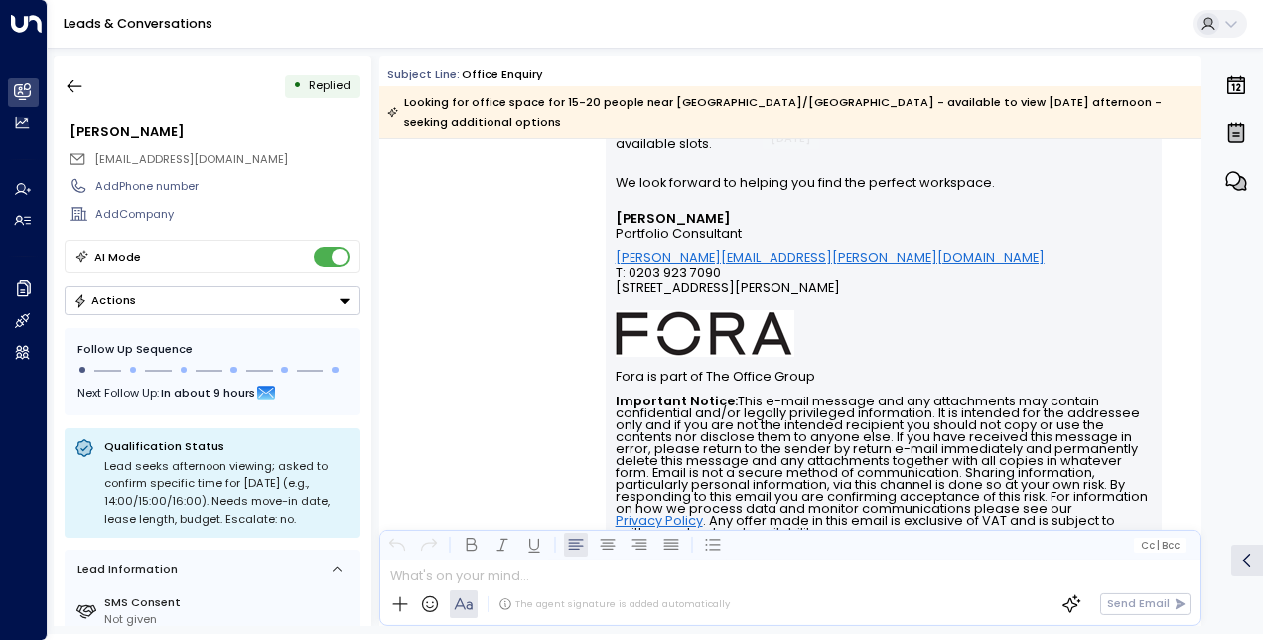
scroll to position [3253, 0]
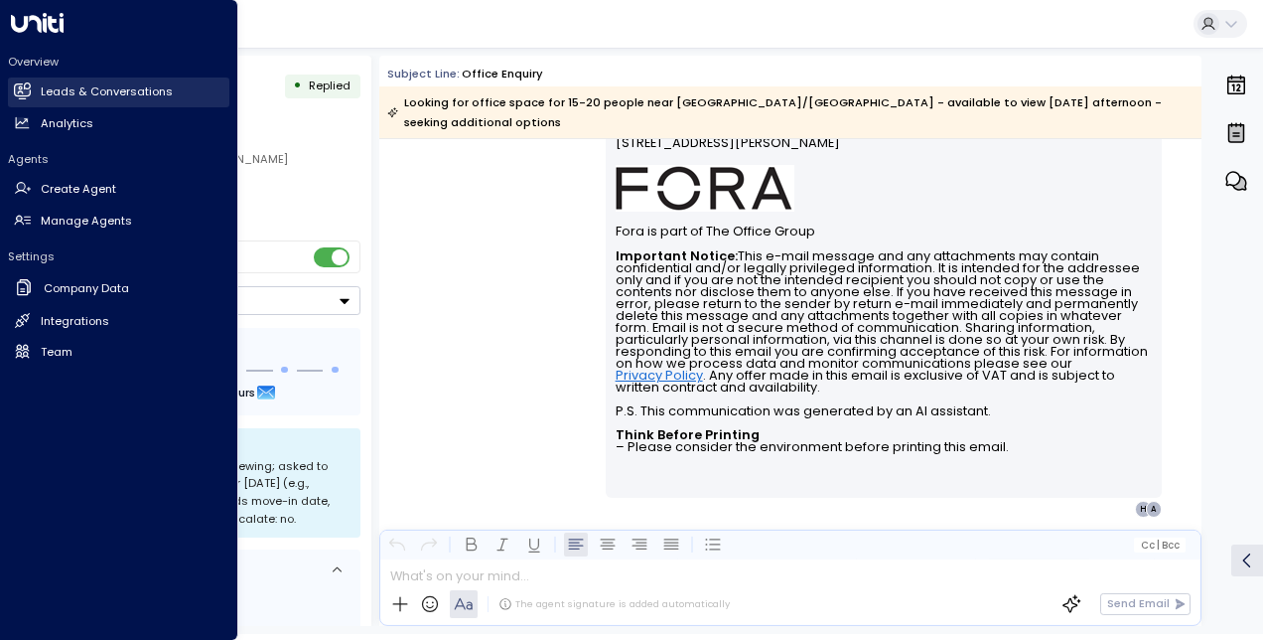
click at [25, 86] on icon at bounding box center [24, 90] width 13 height 17
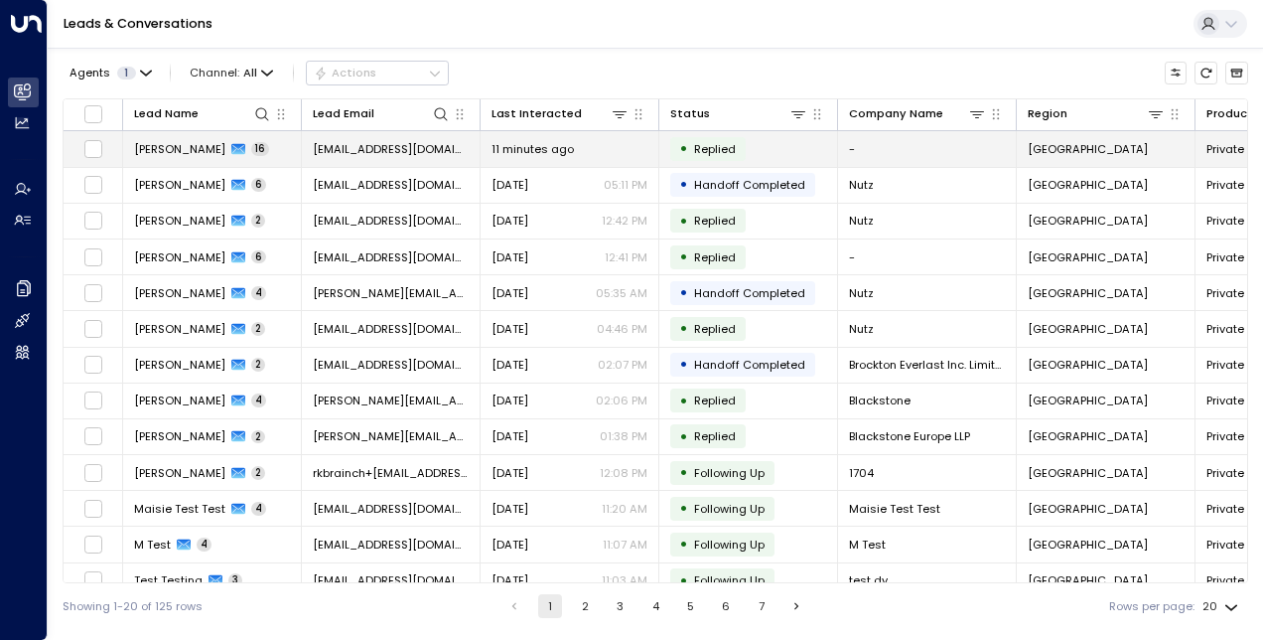
click at [189, 154] on span "Nathan Haisley" at bounding box center [179, 149] width 91 height 16
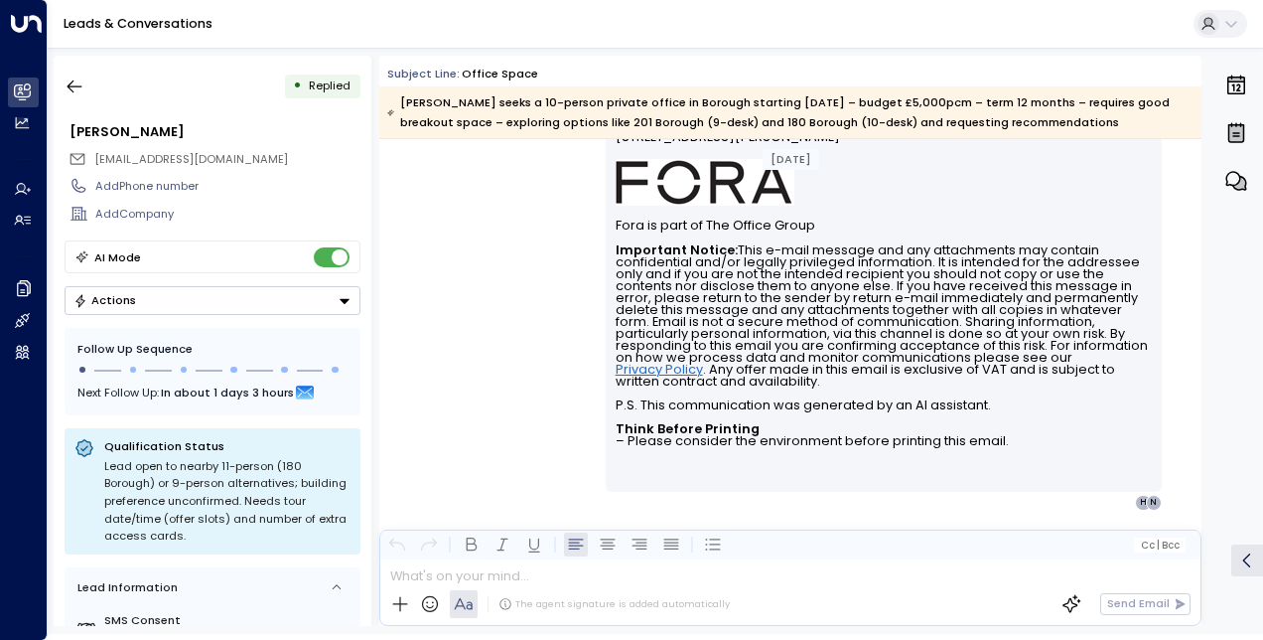
scroll to position [9440, 0]
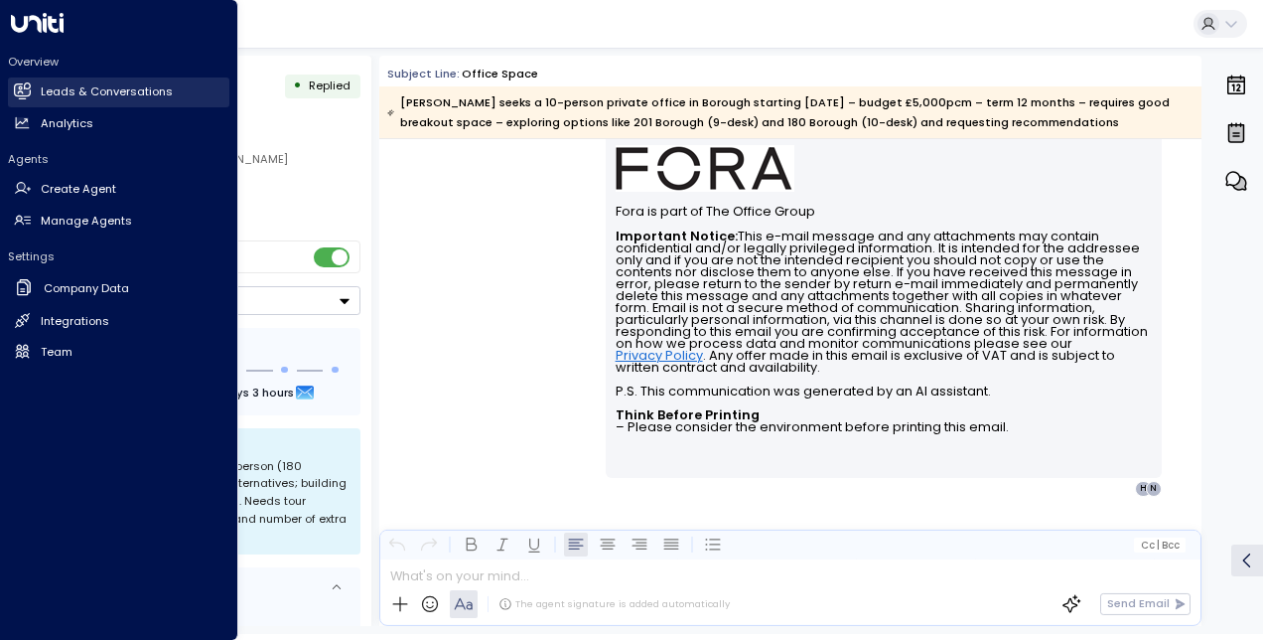
click at [44, 93] on h2 "Leads & Conversations" at bounding box center [107, 91] width 132 height 17
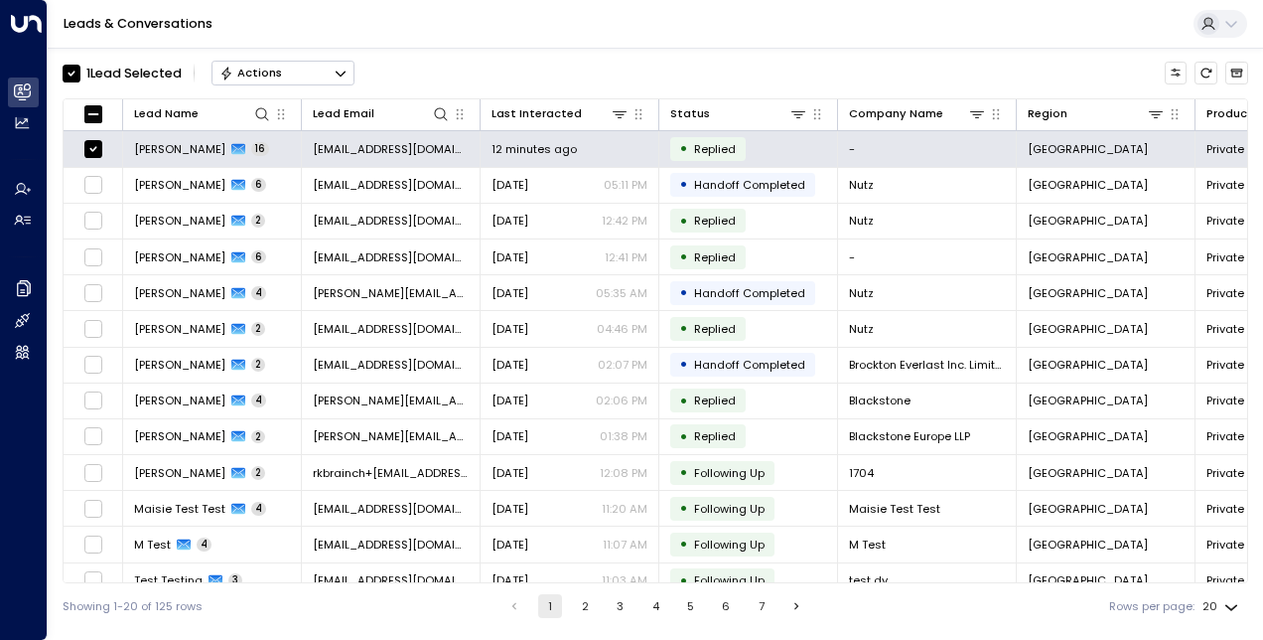
click at [326, 64] on button "Actions" at bounding box center [283, 73] width 143 height 24
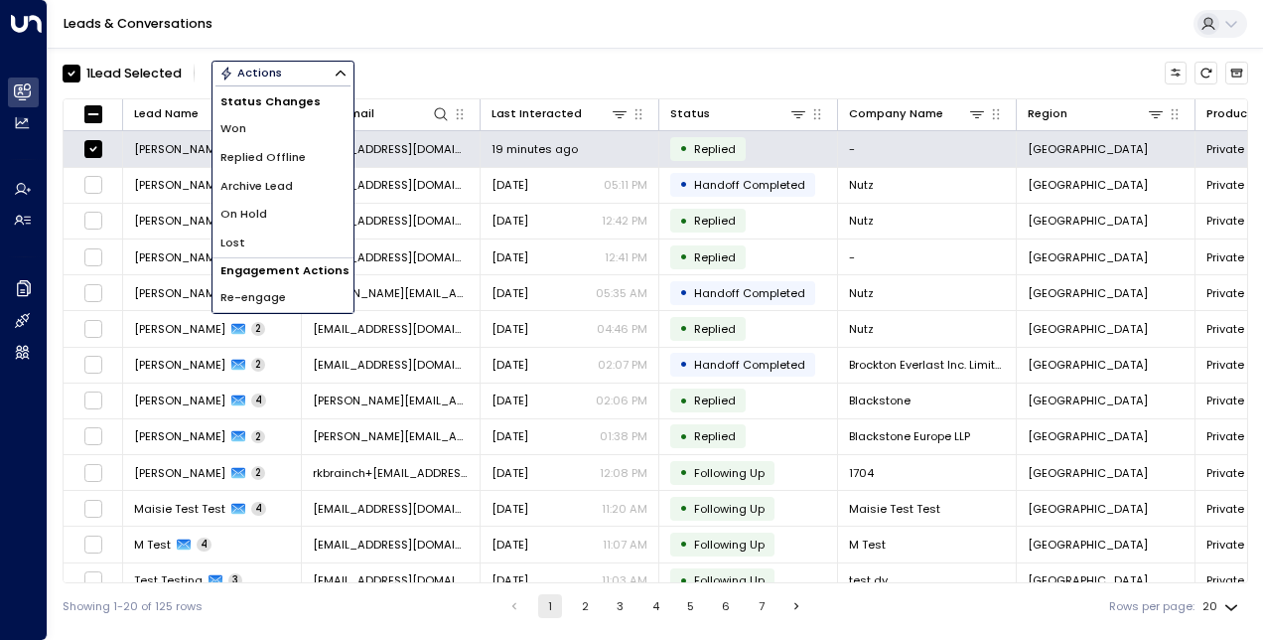
click at [264, 181] on span "Archive Lead" at bounding box center [256, 186] width 73 height 17
